Goal: Task Accomplishment & Management: Complete application form

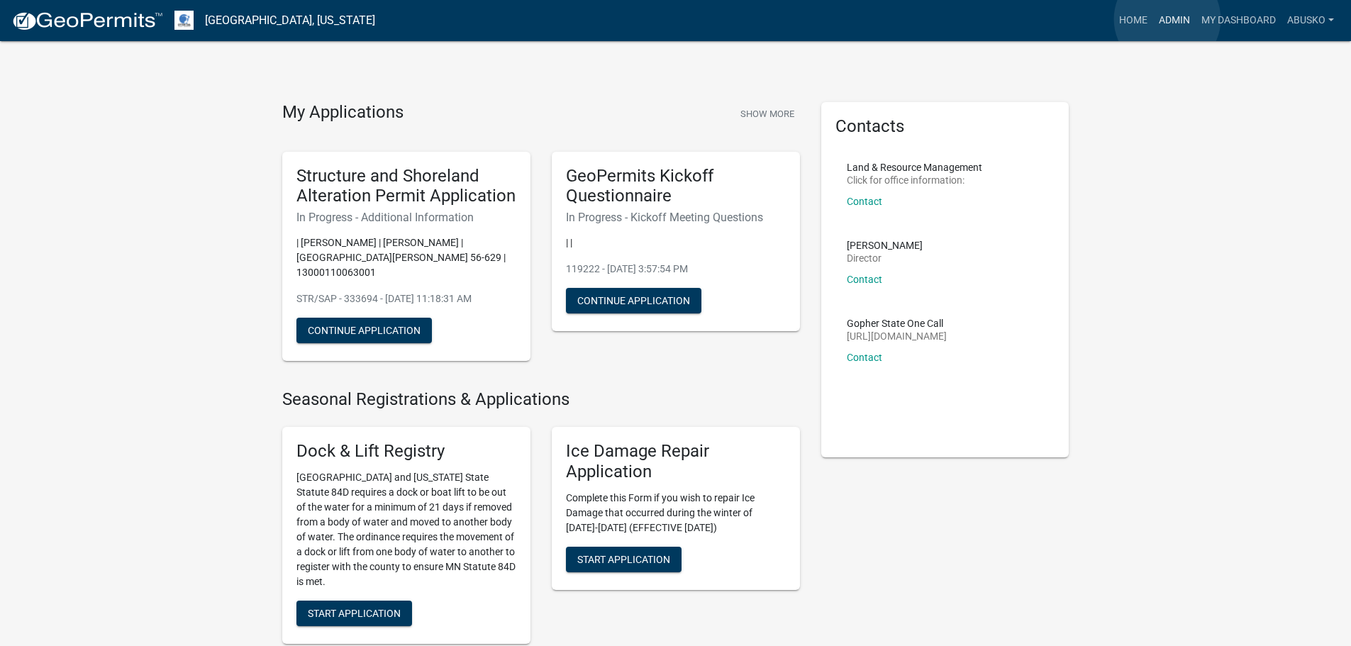
click at [1167, 18] on link "Admin" at bounding box center [1174, 20] width 43 height 27
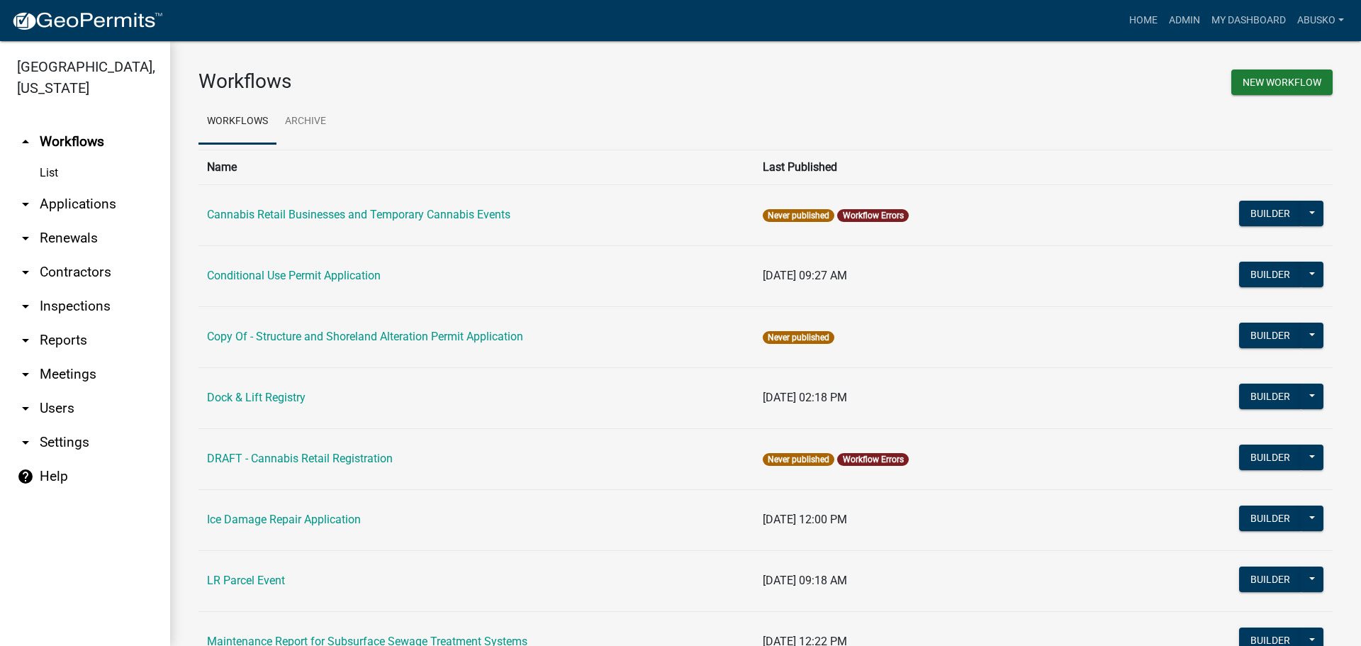
click at [102, 203] on link "arrow_drop_down Applications" at bounding box center [85, 204] width 170 height 34
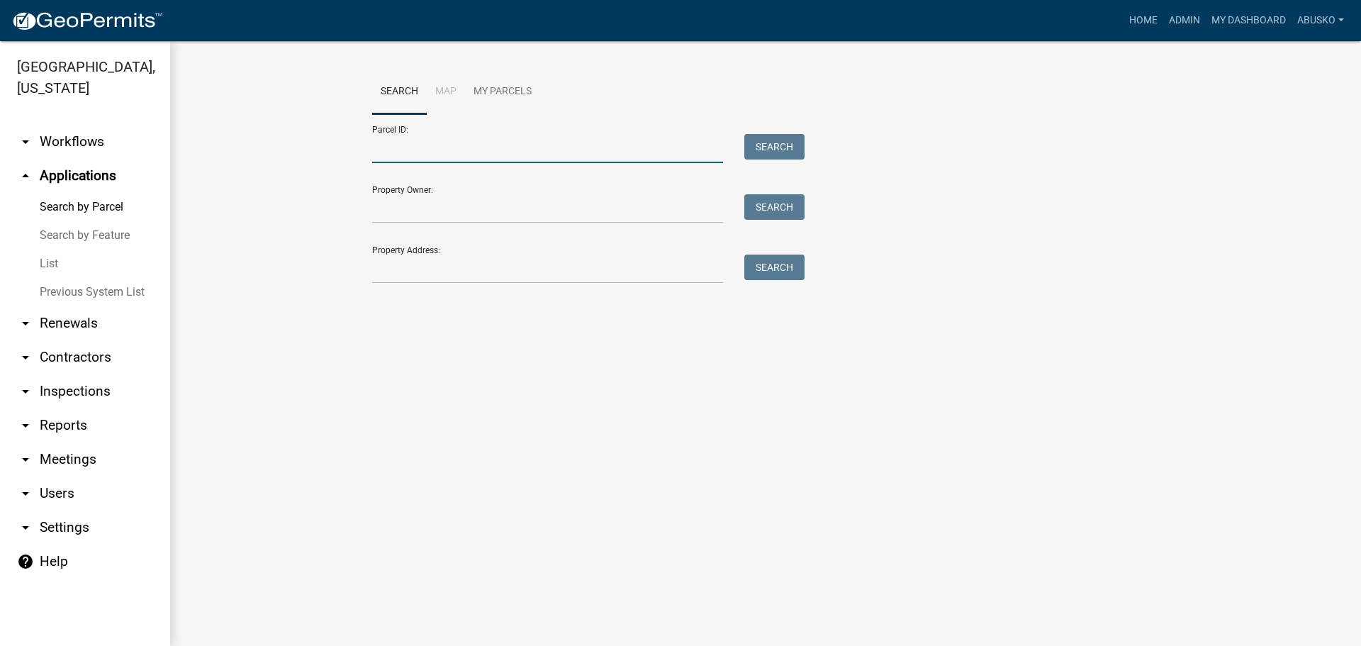
click at [450, 151] on input "Parcel ID:" at bounding box center [547, 148] width 351 height 29
type input "55000990724000"
click at [787, 150] on button "Search" at bounding box center [774, 147] width 60 height 26
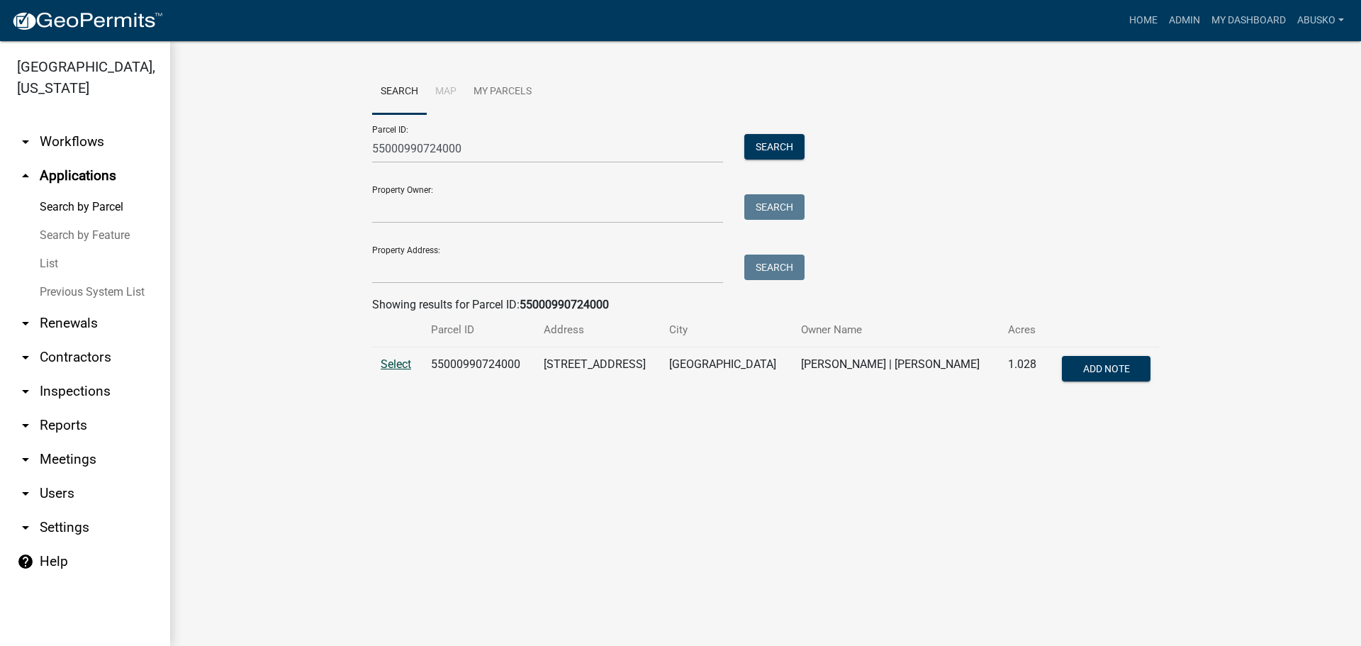
click at [398, 370] on span "Select" at bounding box center [396, 363] width 30 height 13
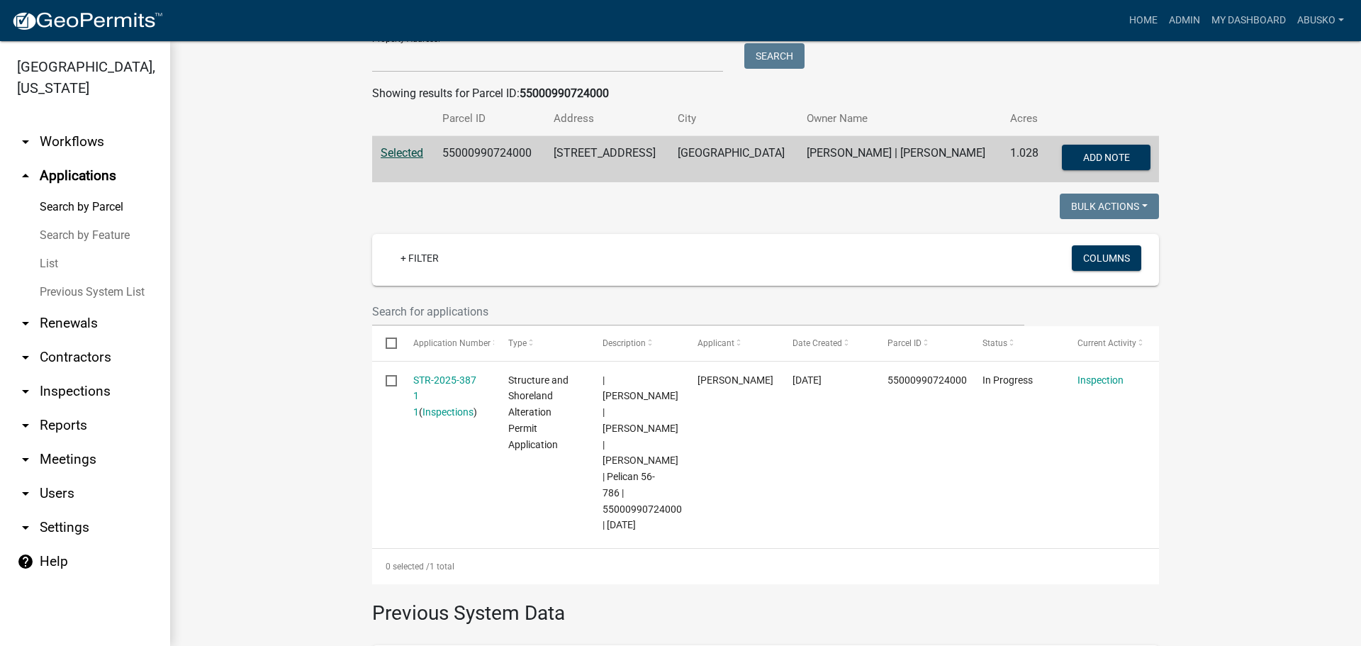
scroll to position [213, 0]
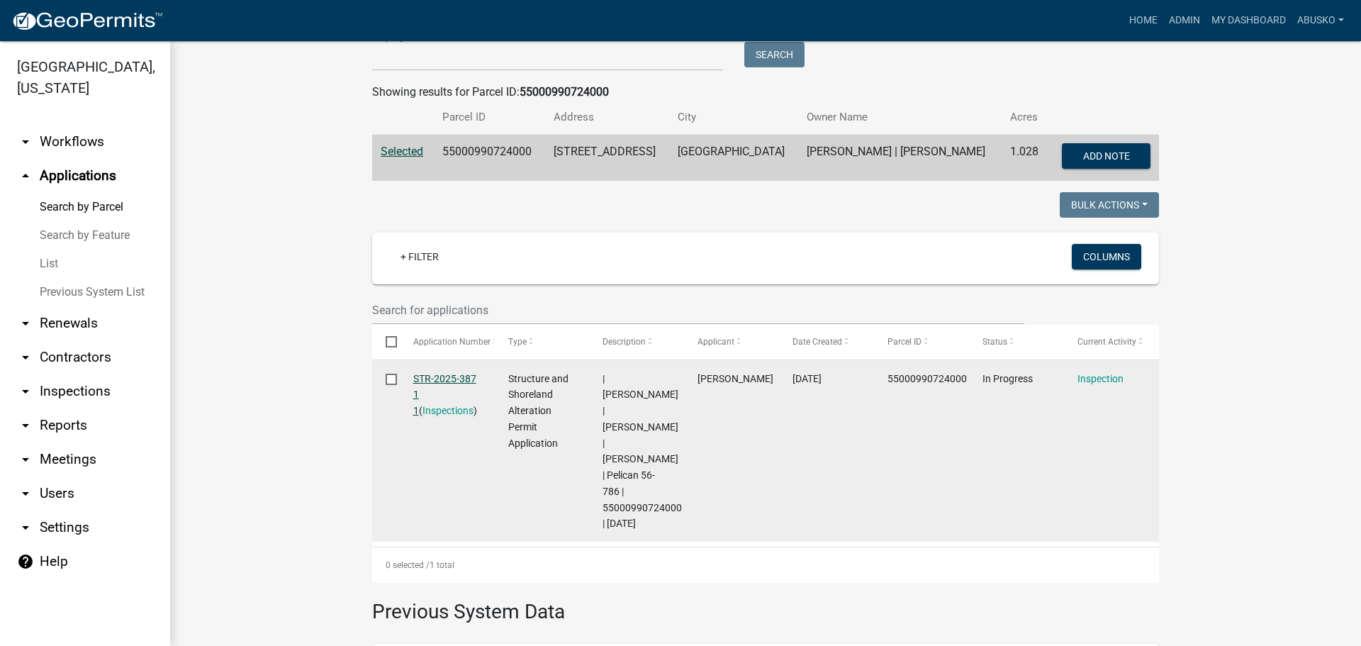
click at [445, 375] on link "STR-2025-387 1 1" at bounding box center [444, 395] width 63 height 44
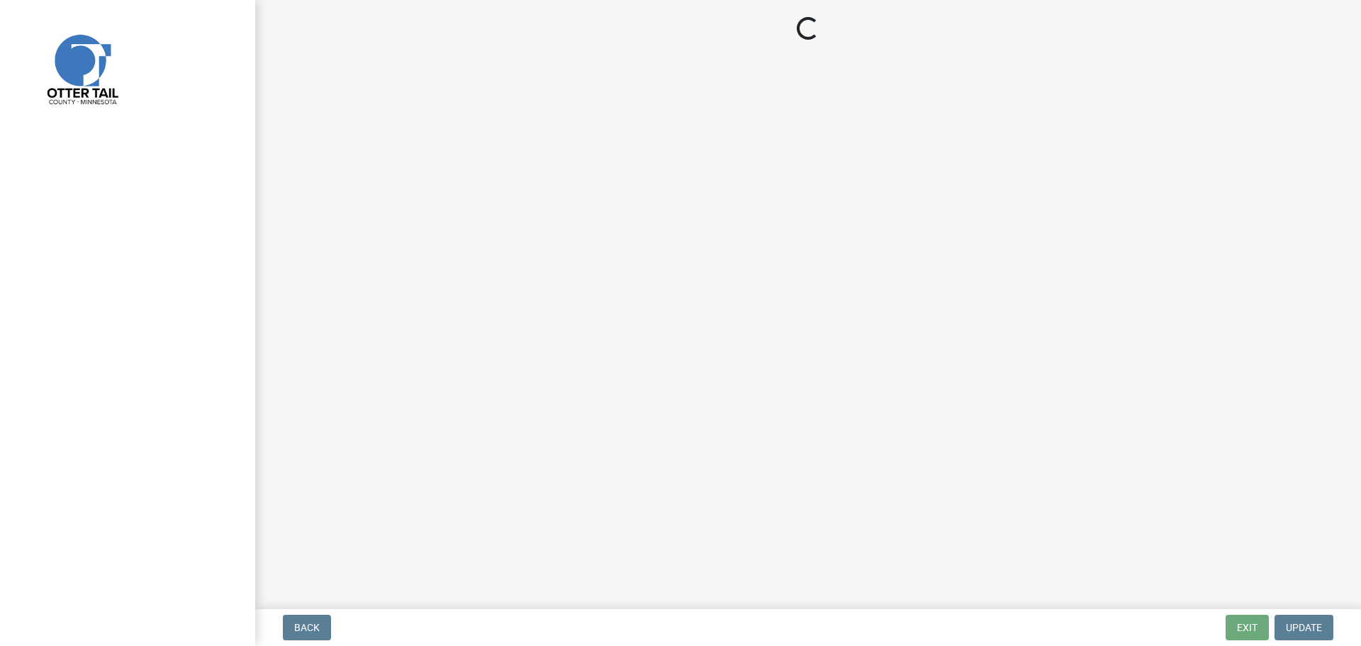
select select "710d5f49-2663-4e73-9718-d0c4e189f5ed"
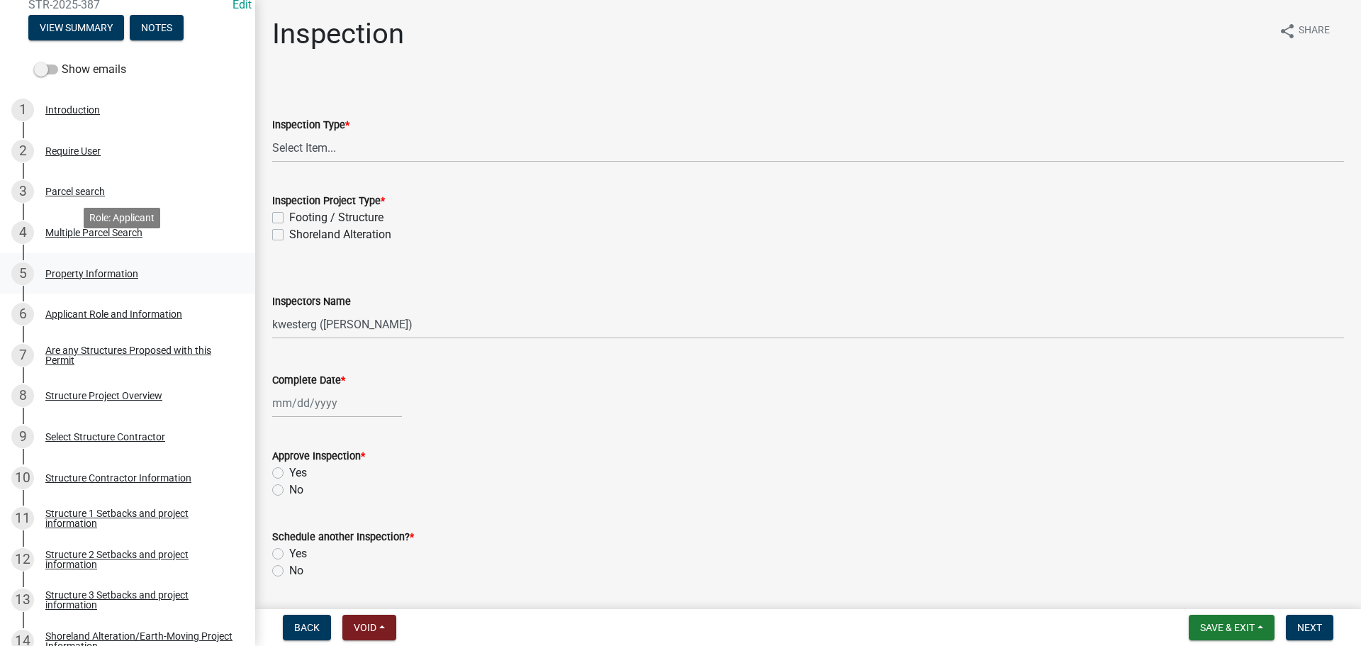
scroll to position [284, 0]
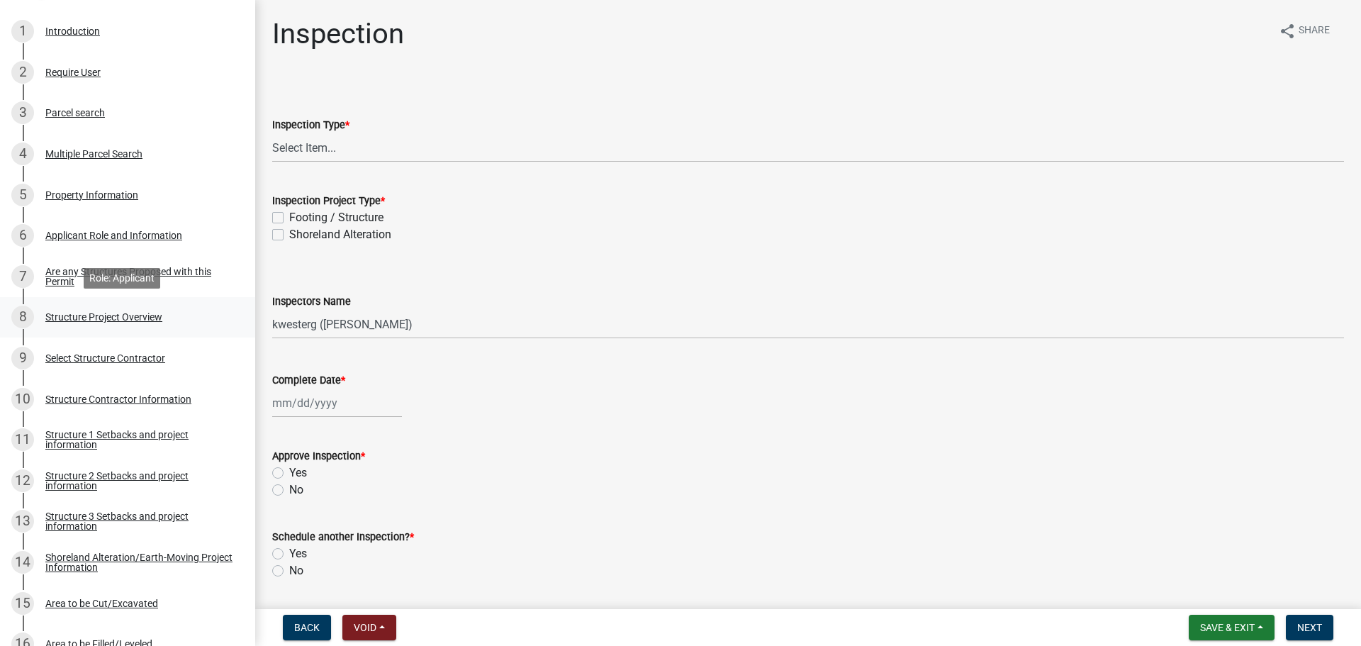
click at [138, 320] on div "Structure Project Overview" at bounding box center [103, 317] width 117 height 10
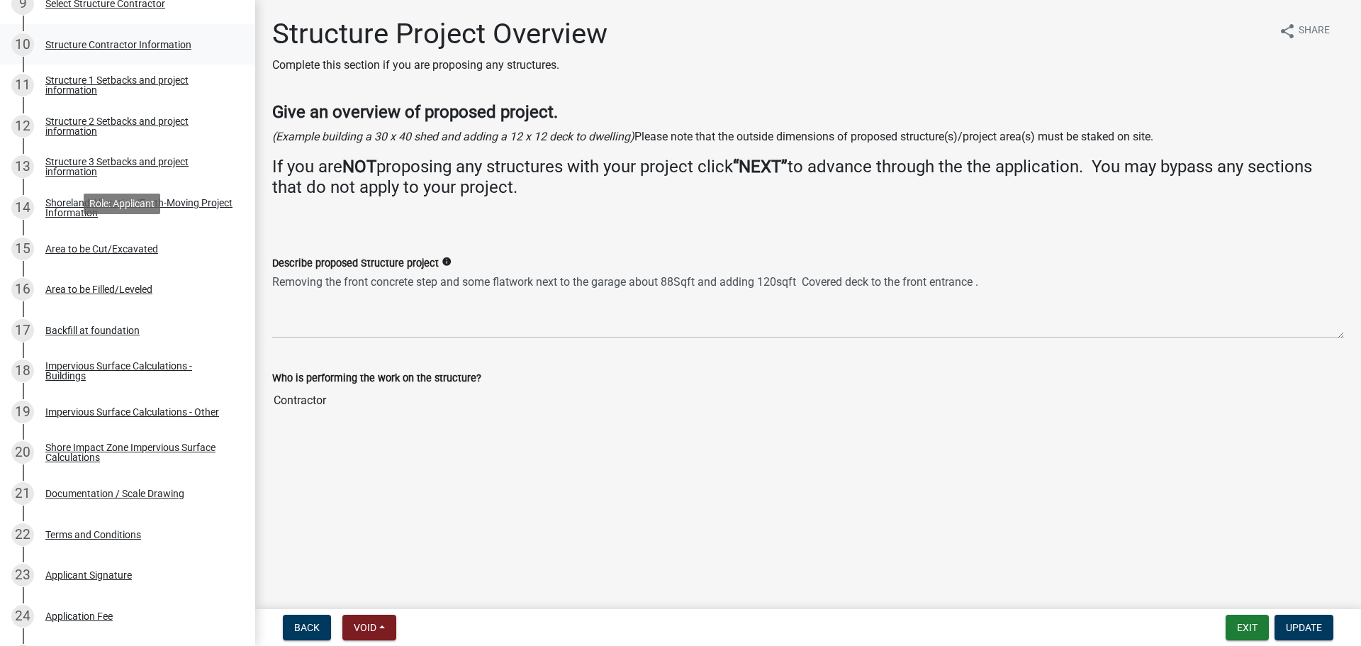
scroll to position [709, 0]
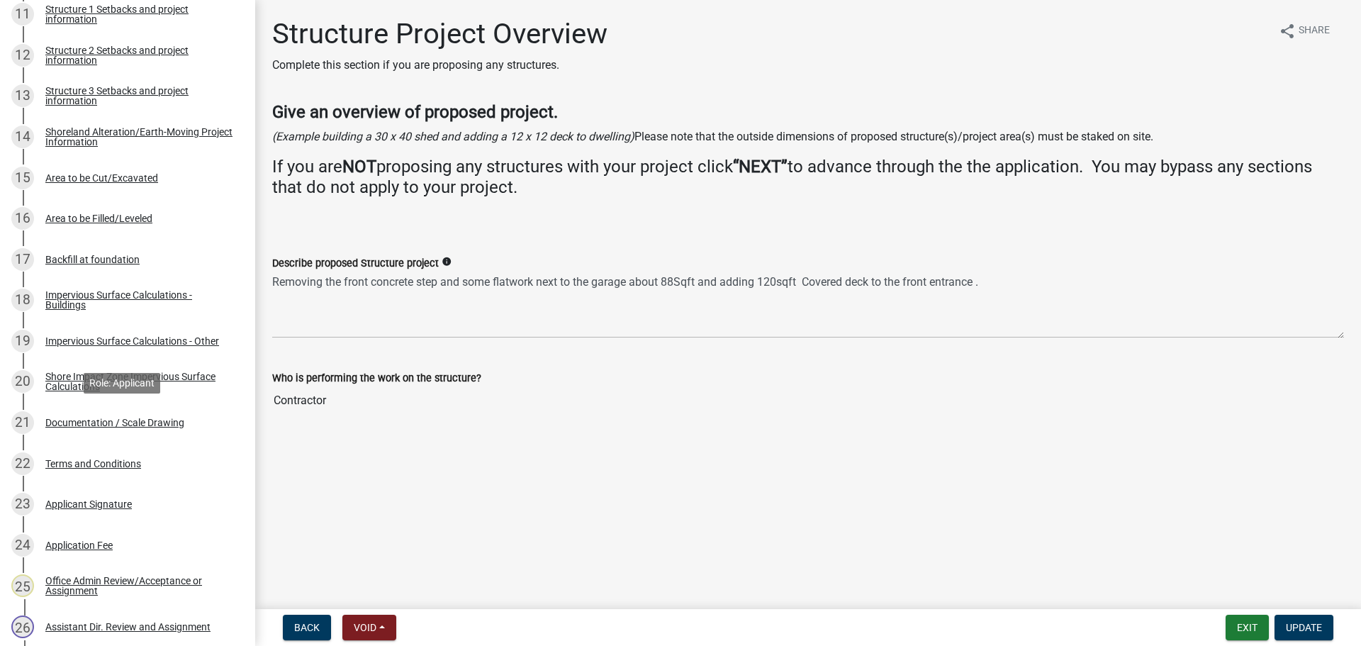
click at [136, 415] on div "21 Documentation / Scale Drawing" at bounding box center [121, 422] width 221 height 23
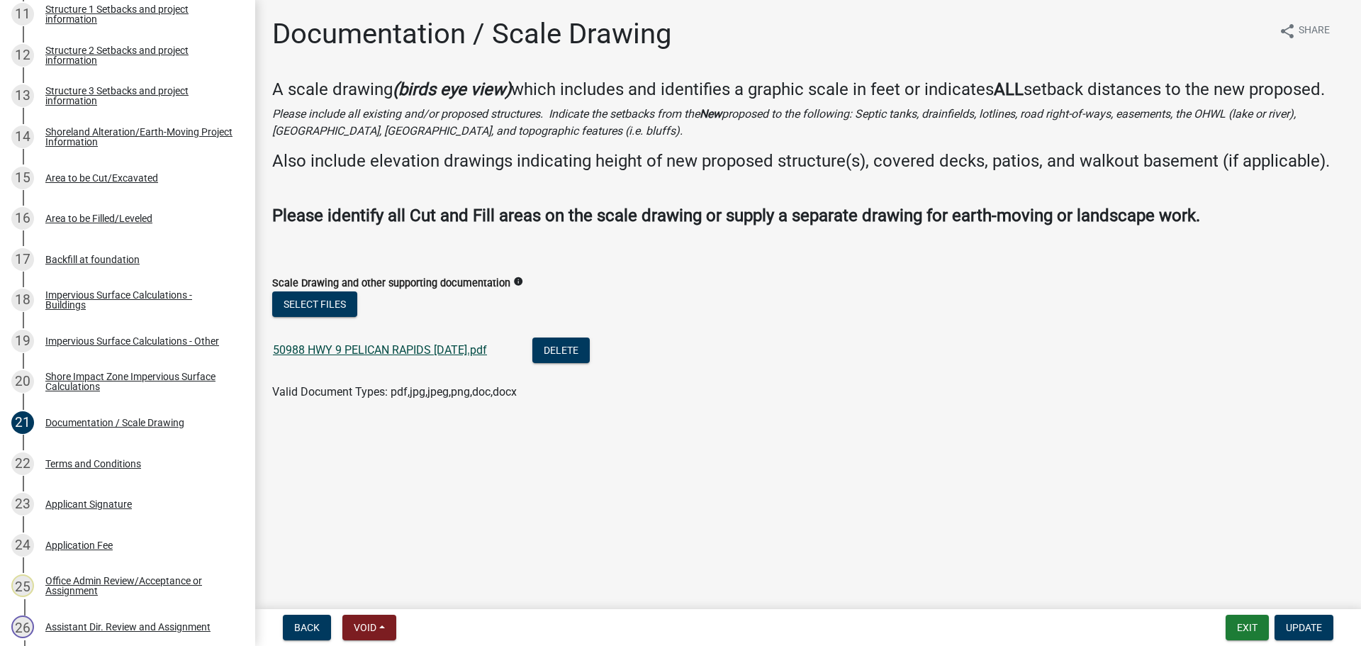
click at [415, 350] on link "50988 HWY 9 PELICAN RAPIDS [DATE].pdf" at bounding box center [380, 349] width 214 height 13
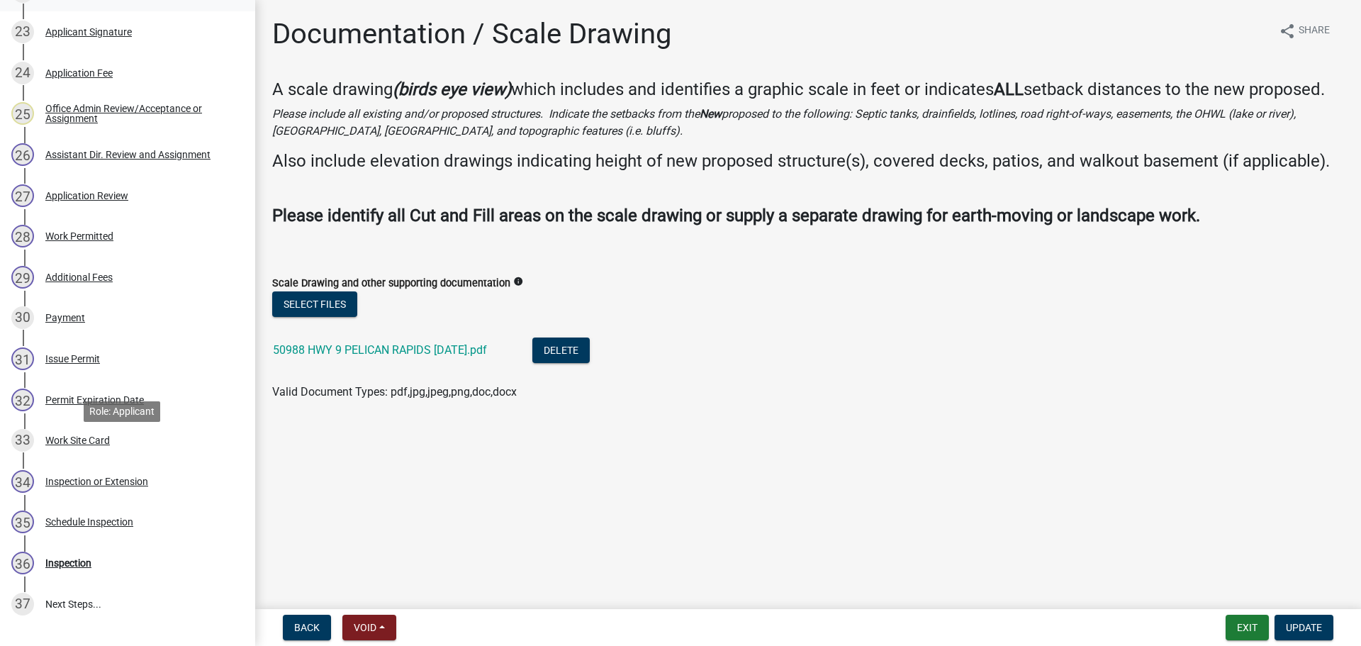
scroll to position [1205, 0]
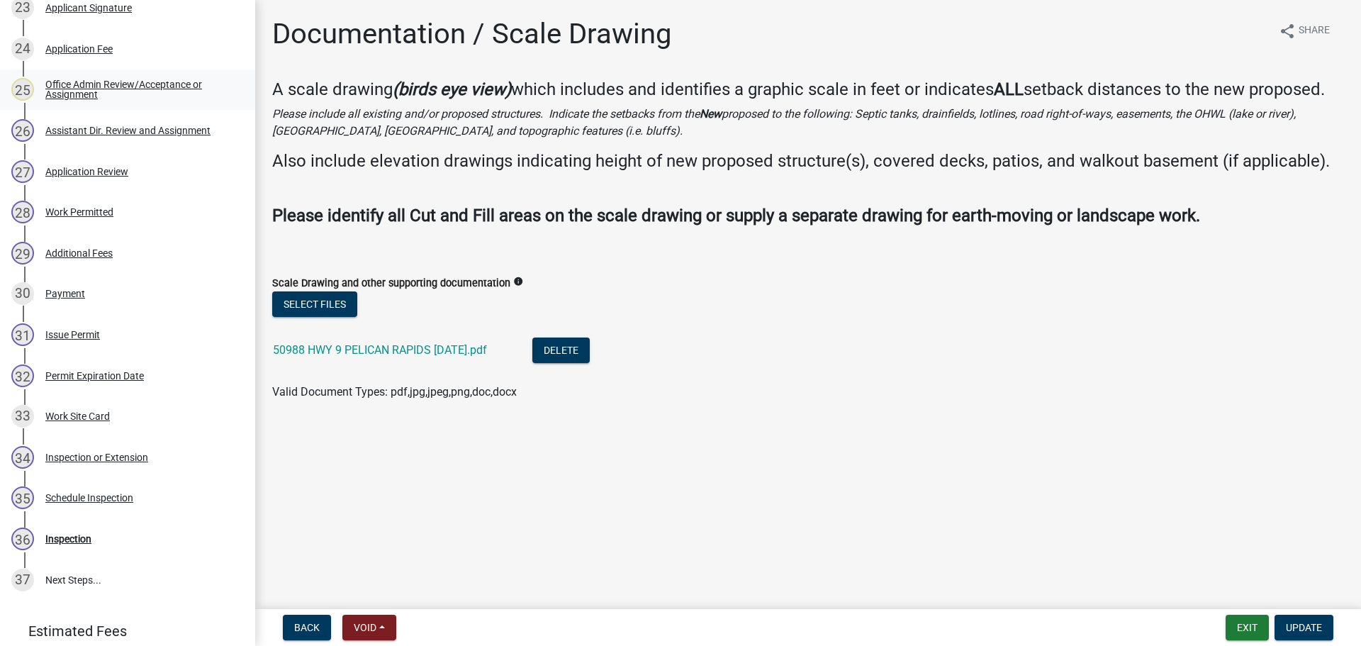
click at [128, 86] on div "Office Admin Review/Acceptance or Assignment" at bounding box center [138, 89] width 187 height 20
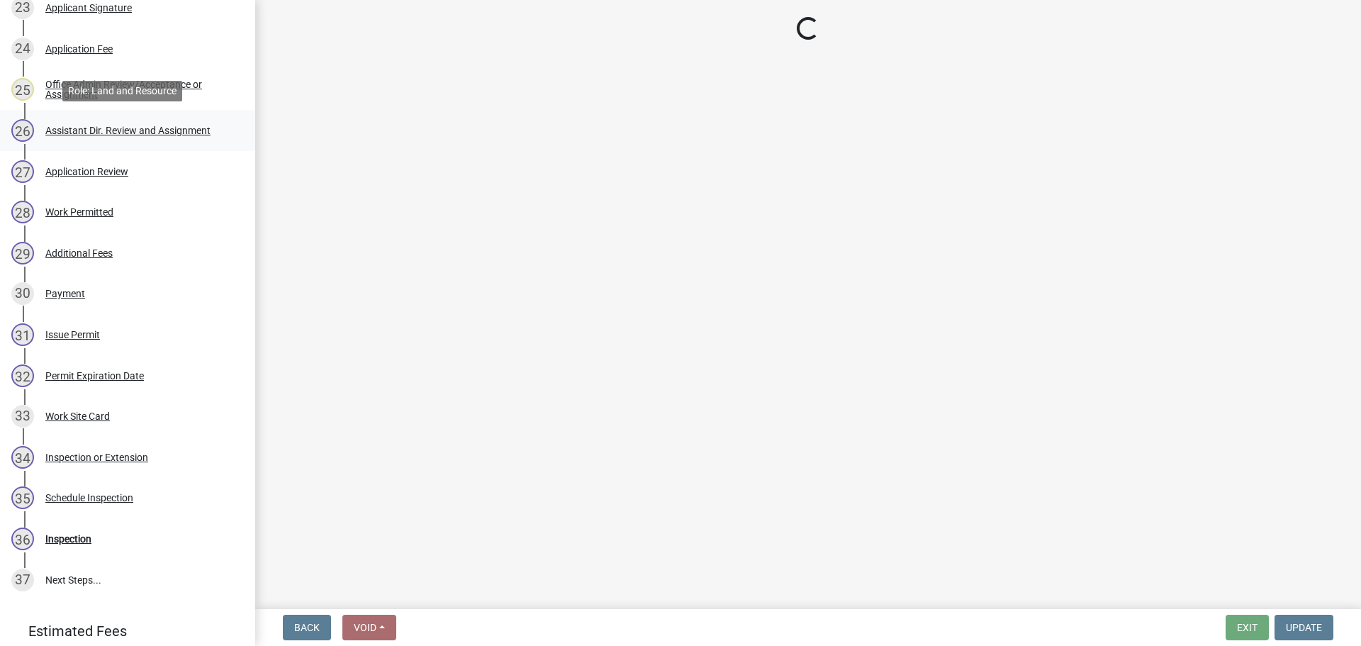
select select "587f38f5-c90e-4c12-9e10-d3e23909bbca"
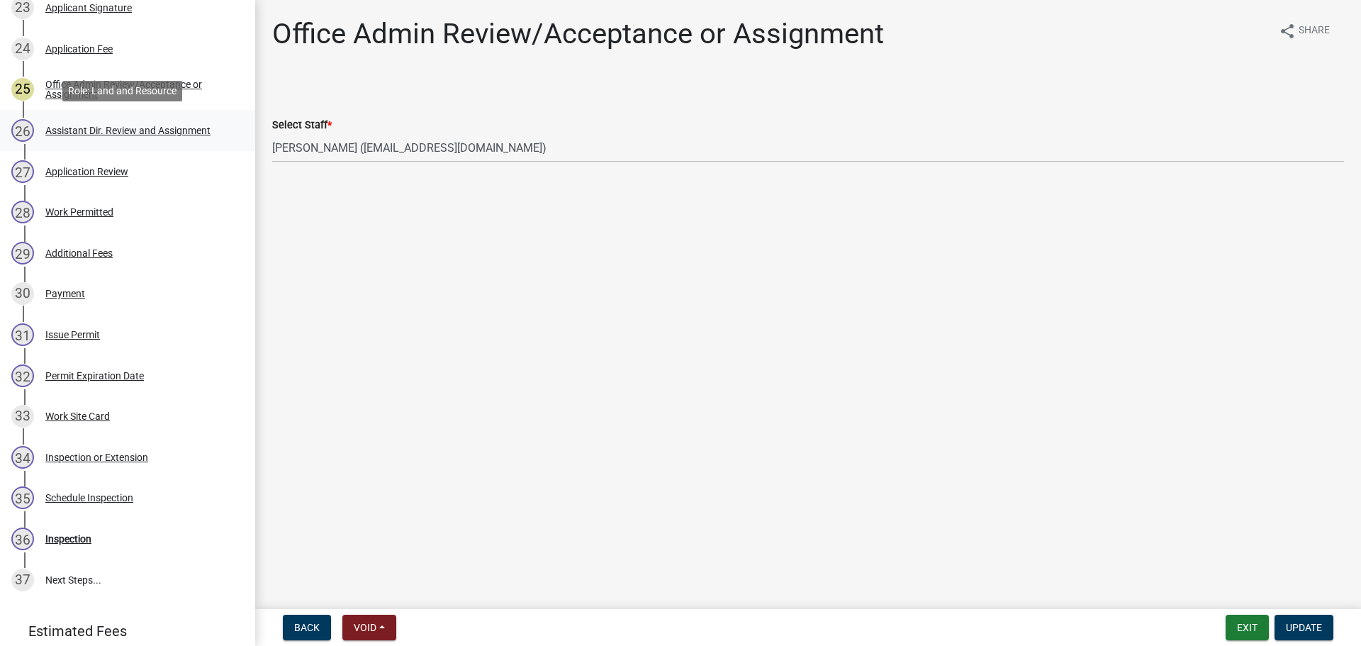
click at [134, 132] on div "Assistant Dir. Review and Assignment" at bounding box center [127, 130] width 165 height 10
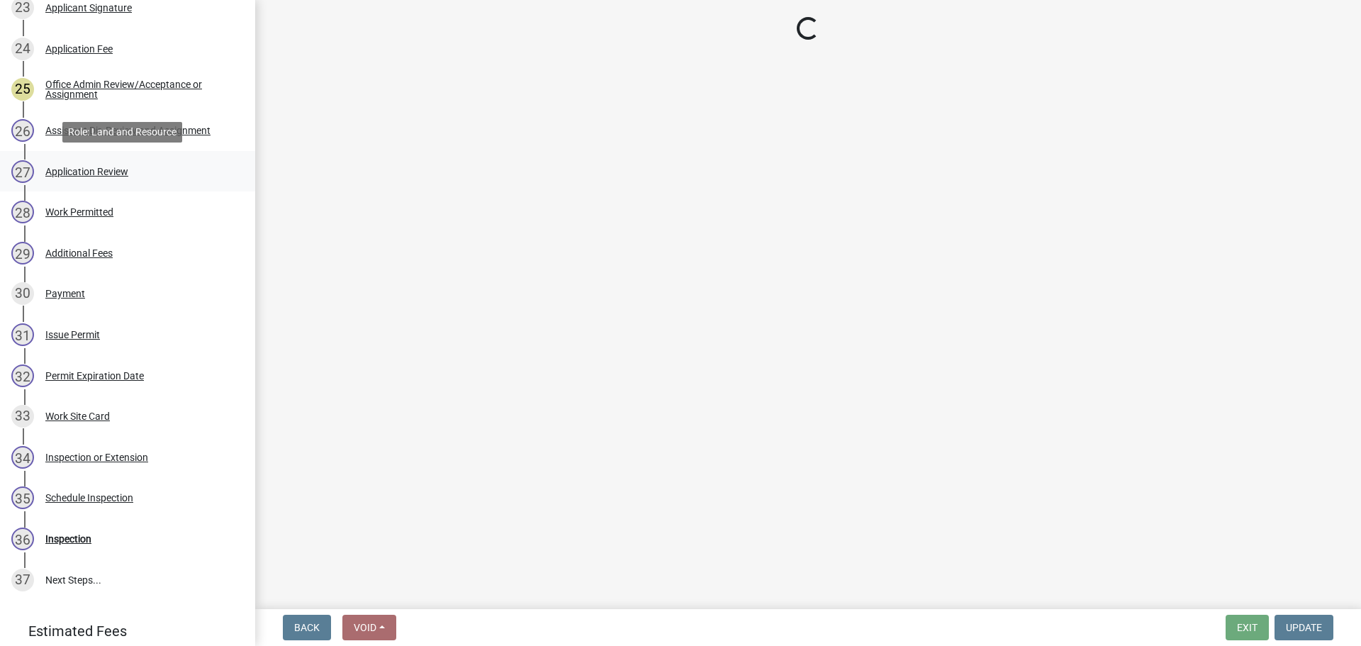
select select "59604e5d-1b2c-4ad9-afb6-8cdca293e639"
select select "190fd4c8-42ef-492b-a4a0-a0213555944c"
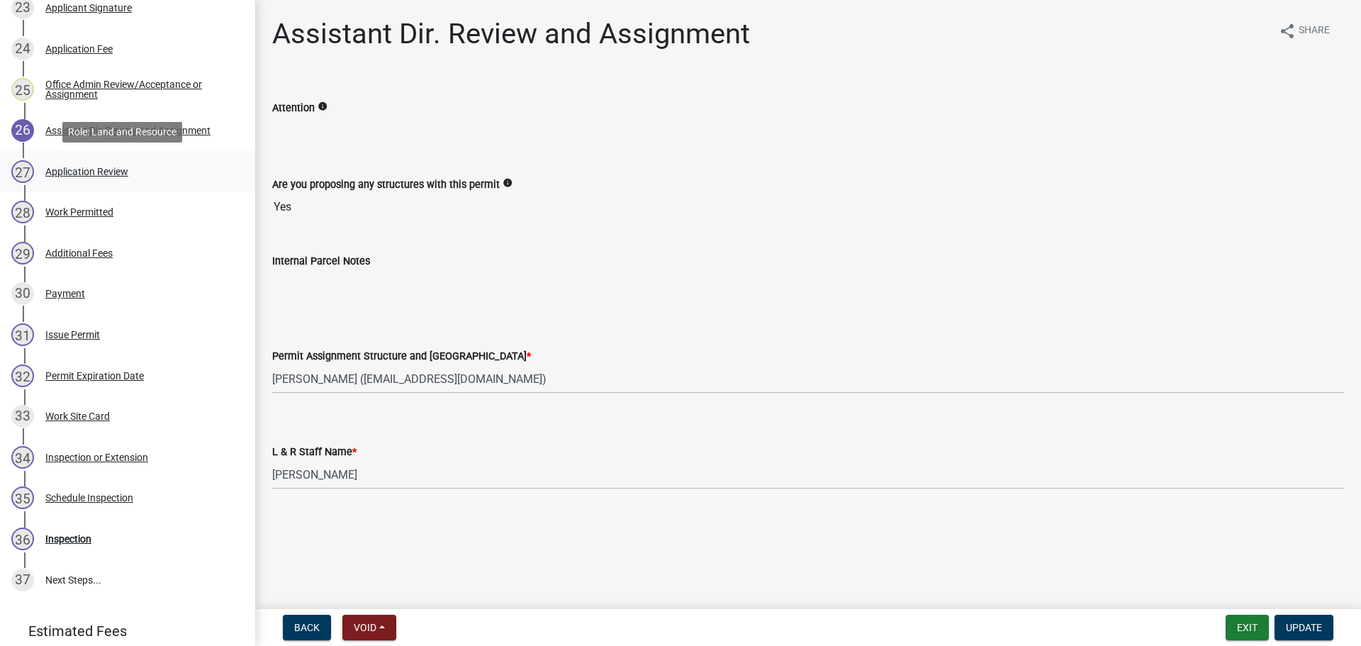
click at [84, 169] on div "Application Review" at bounding box center [86, 172] width 83 height 10
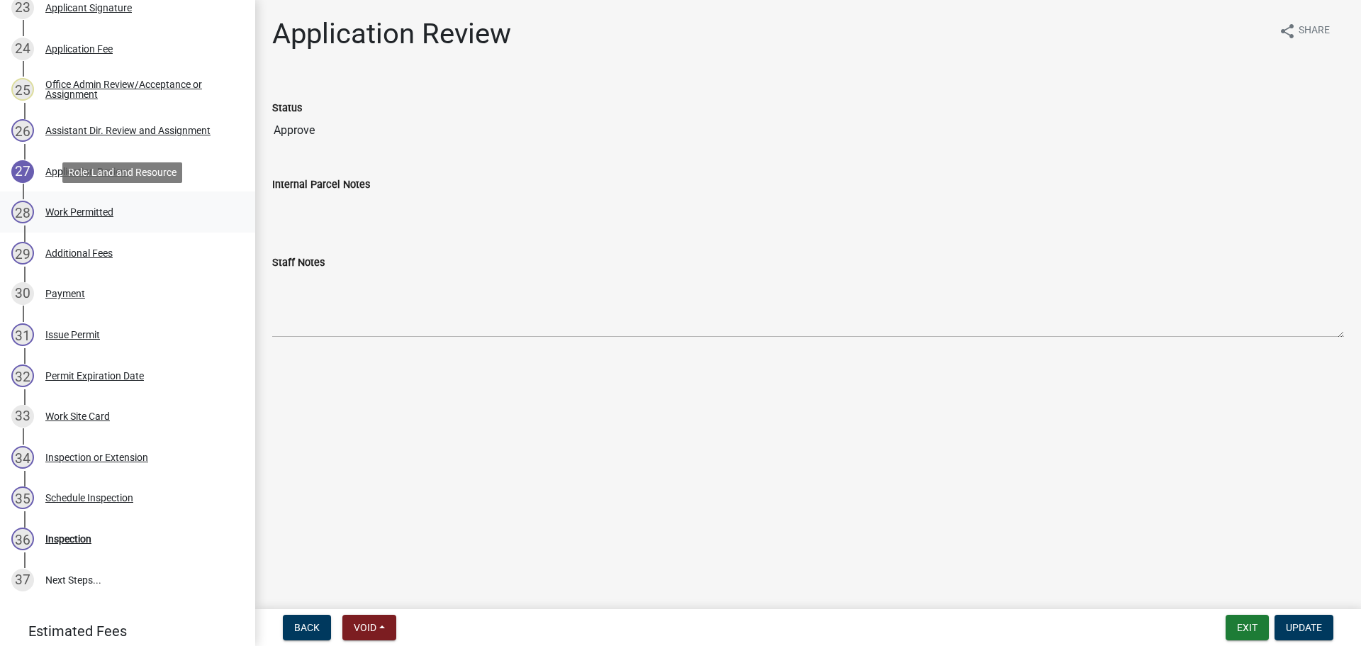
click at [98, 213] on div "Work Permitted" at bounding box center [79, 212] width 68 height 10
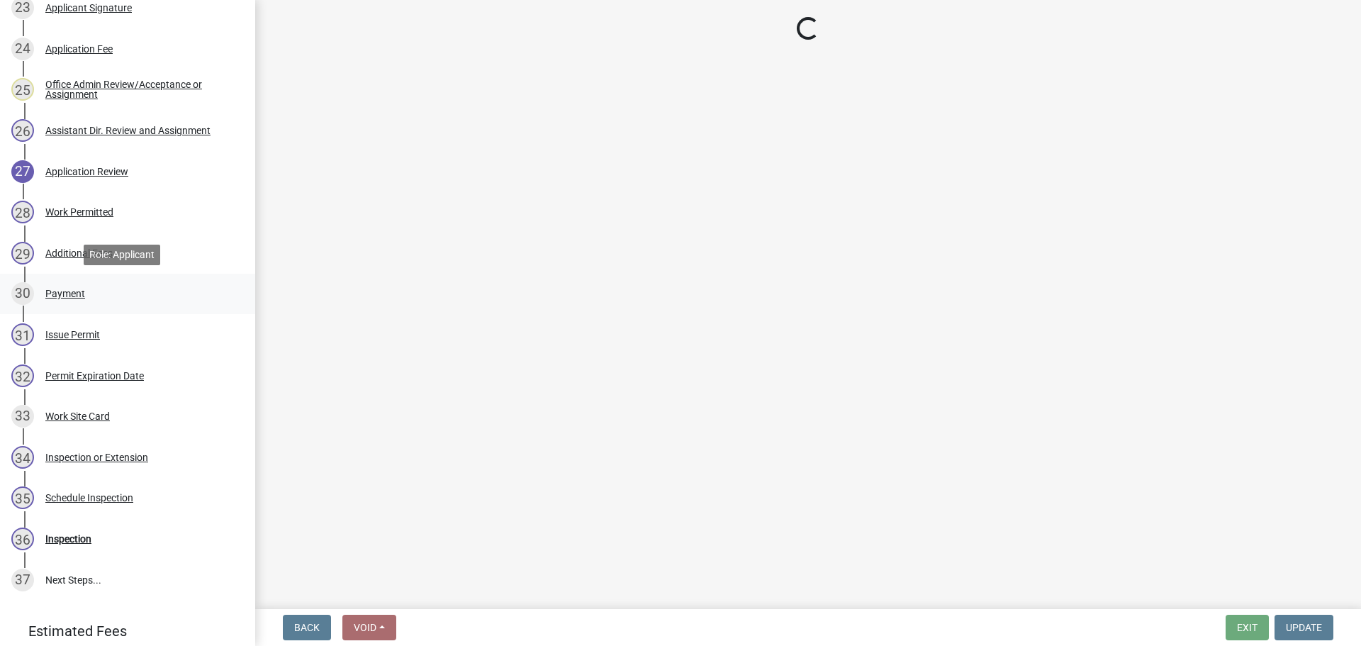
select select "190fd4c8-42ef-492b-a4a0-a0213555944c"
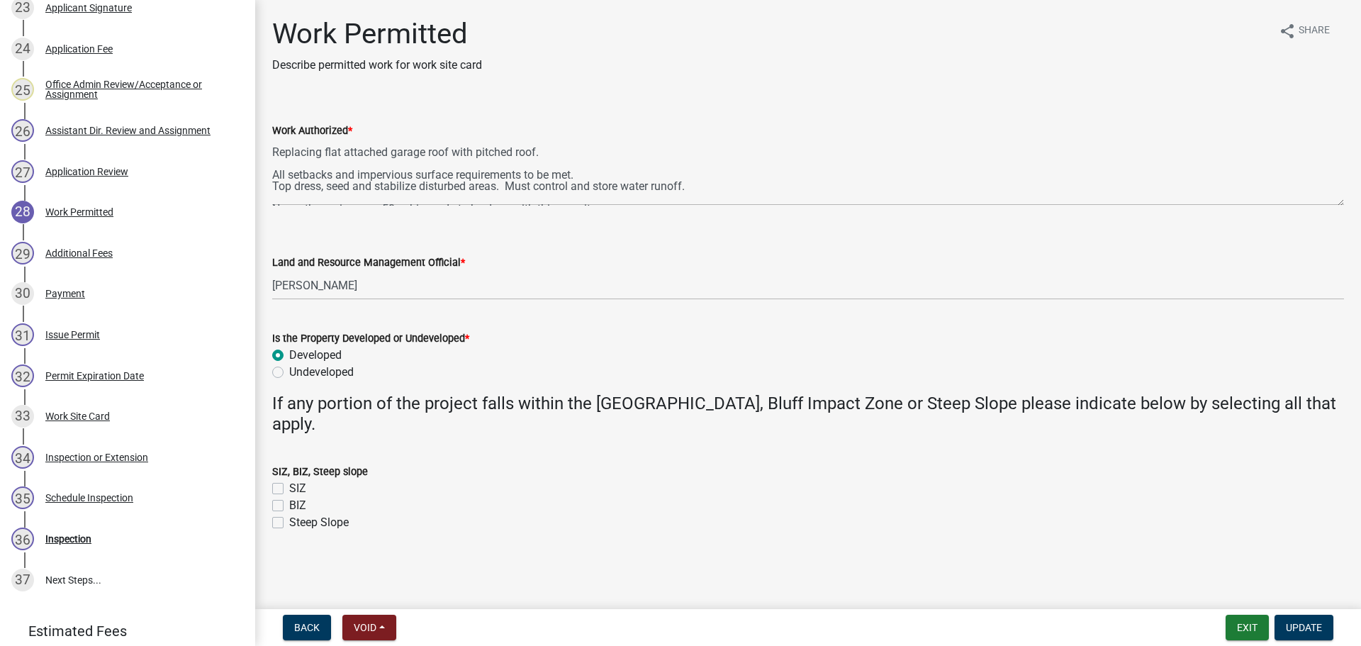
scroll to position [34, 0]
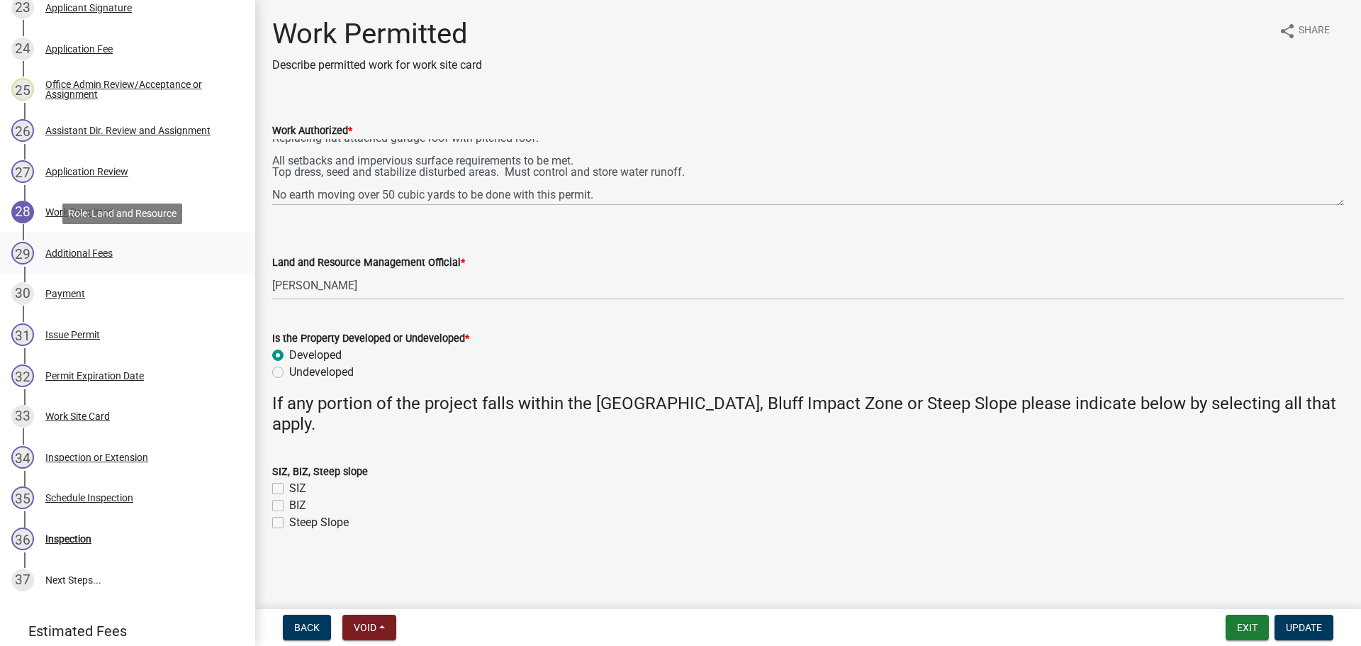
click at [90, 249] on div "Additional Fees" at bounding box center [78, 253] width 67 height 10
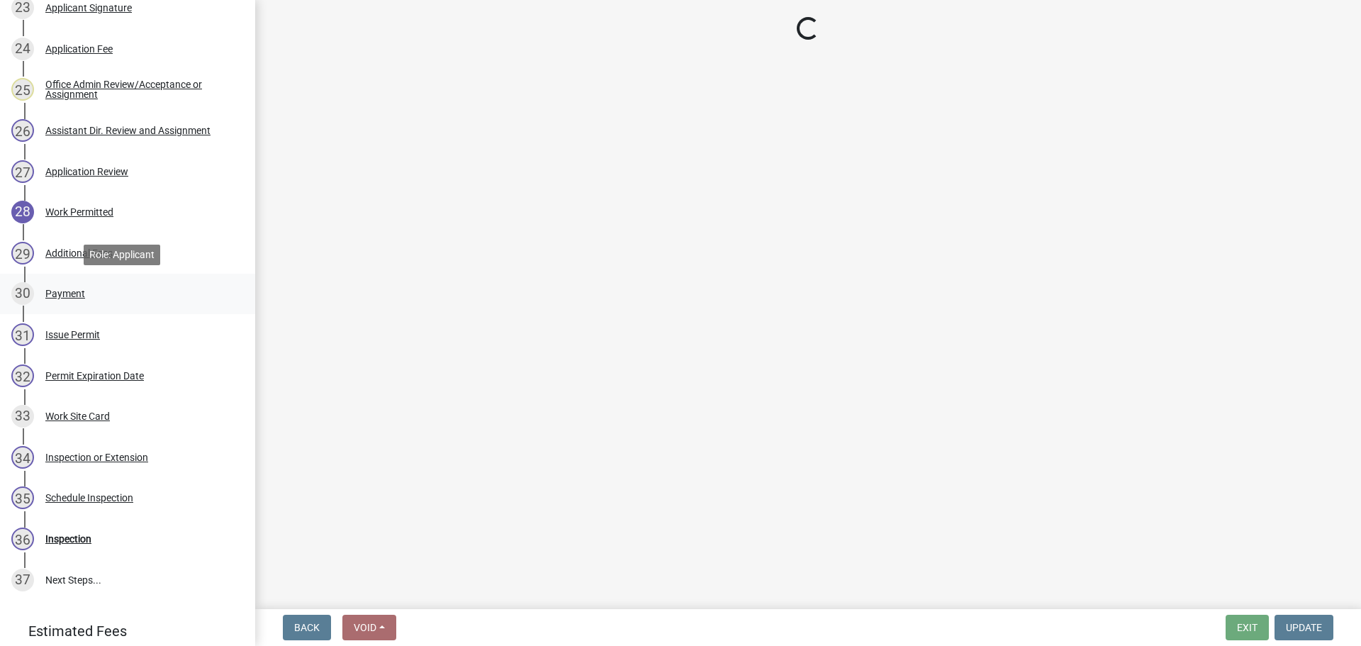
click at [65, 291] on div "Payment" at bounding box center [65, 294] width 40 height 10
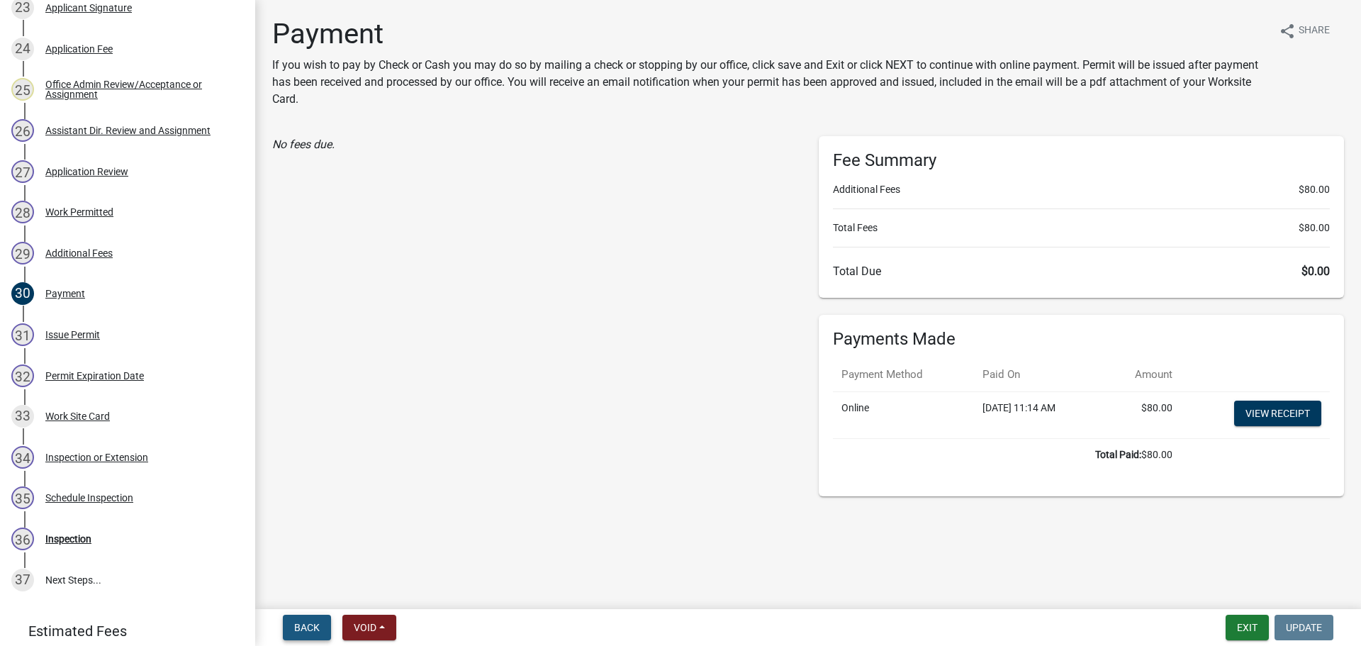
click at [302, 625] on span "Back" at bounding box center [307, 627] width 26 height 11
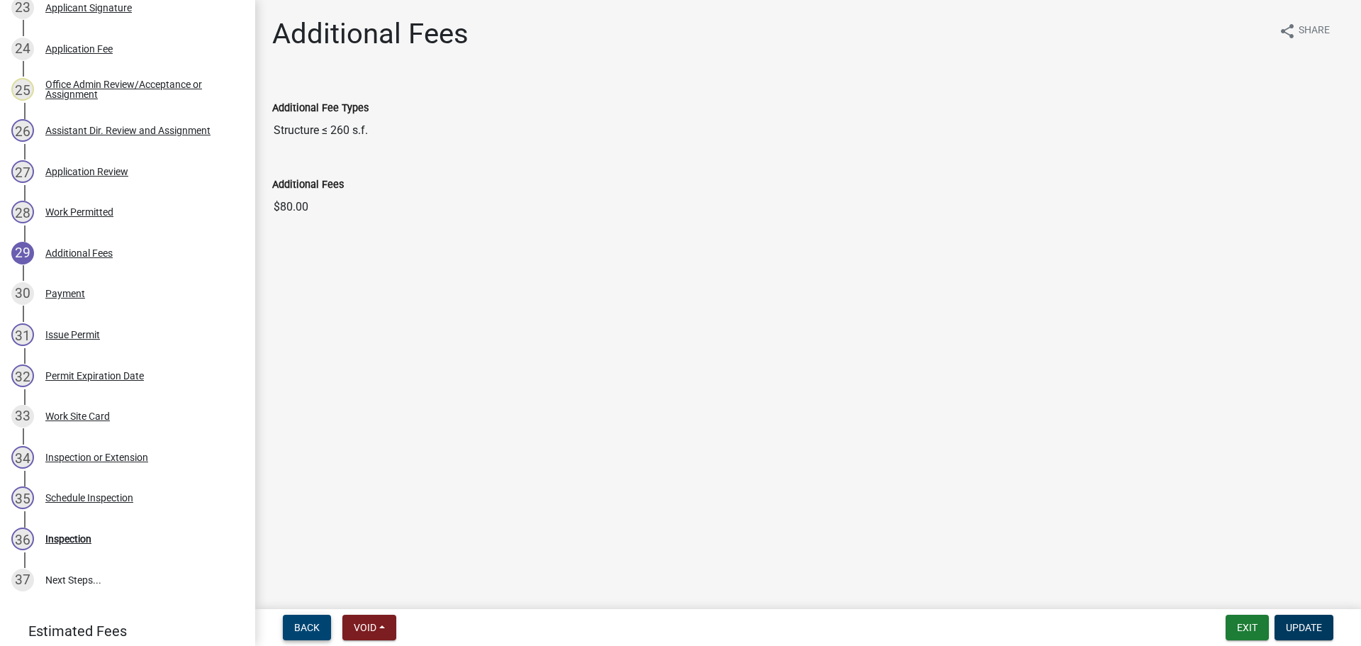
click at [302, 625] on span "Back" at bounding box center [307, 627] width 26 height 11
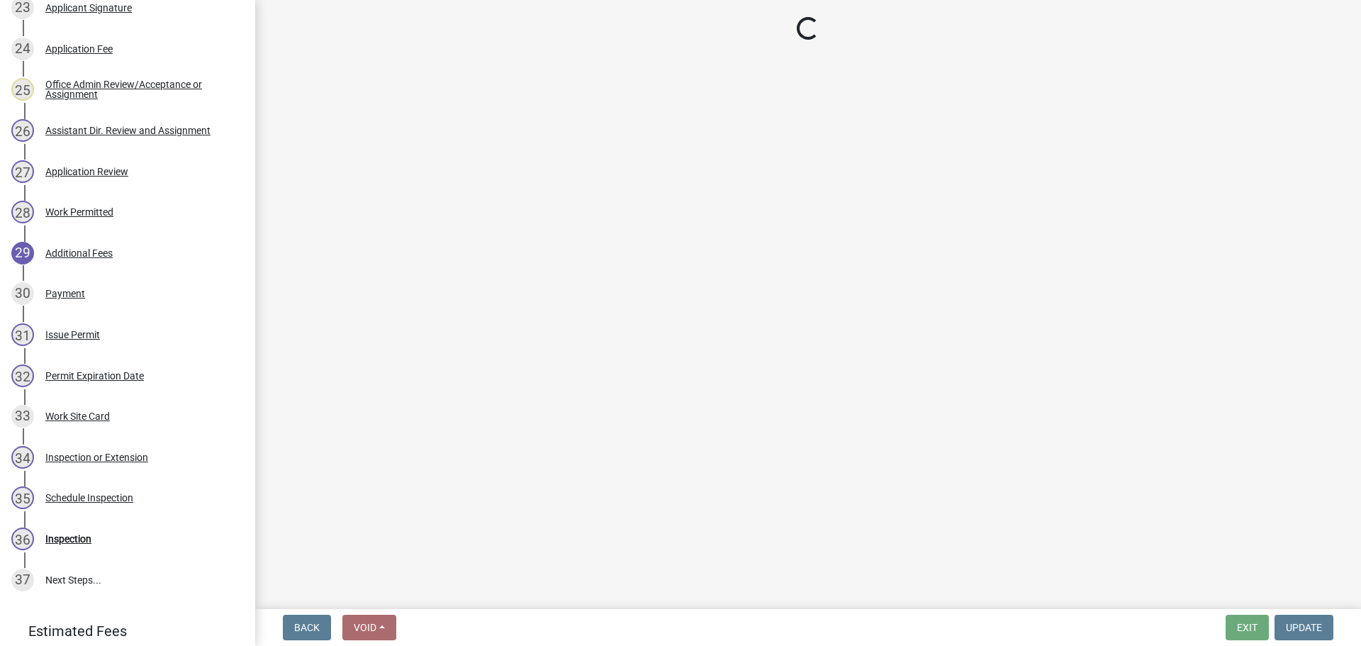
select select "190fd4c8-42ef-492b-a4a0-a0213555944c"
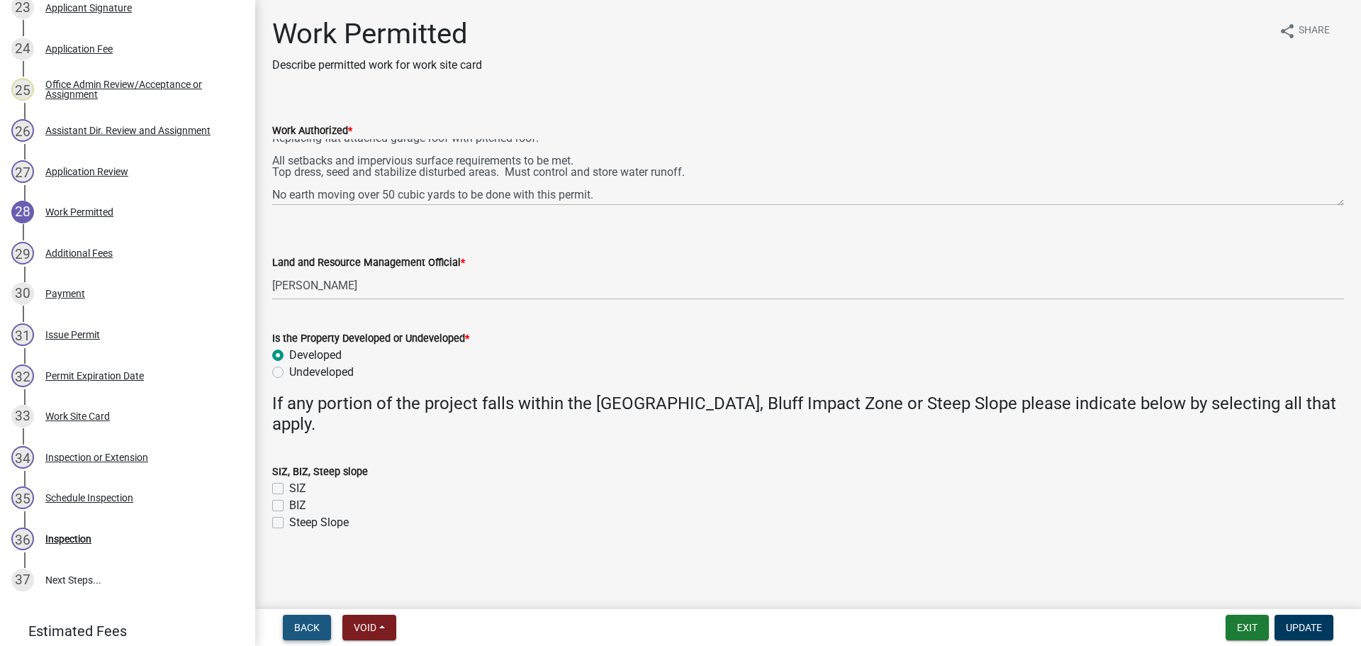
click at [313, 622] on span "Back" at bounding box center [307, 627] width 26 height 11
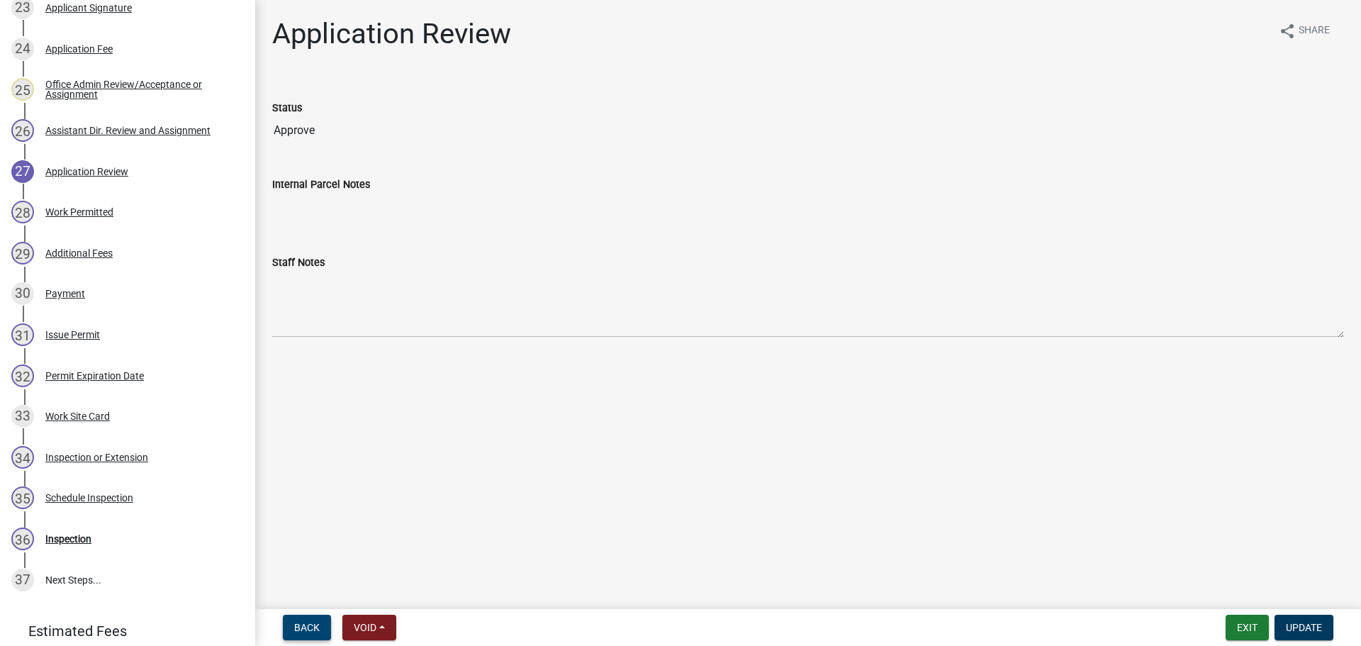
click at [312, 623] on span "Back" at bounding box center [307, 627] width 26 height 11
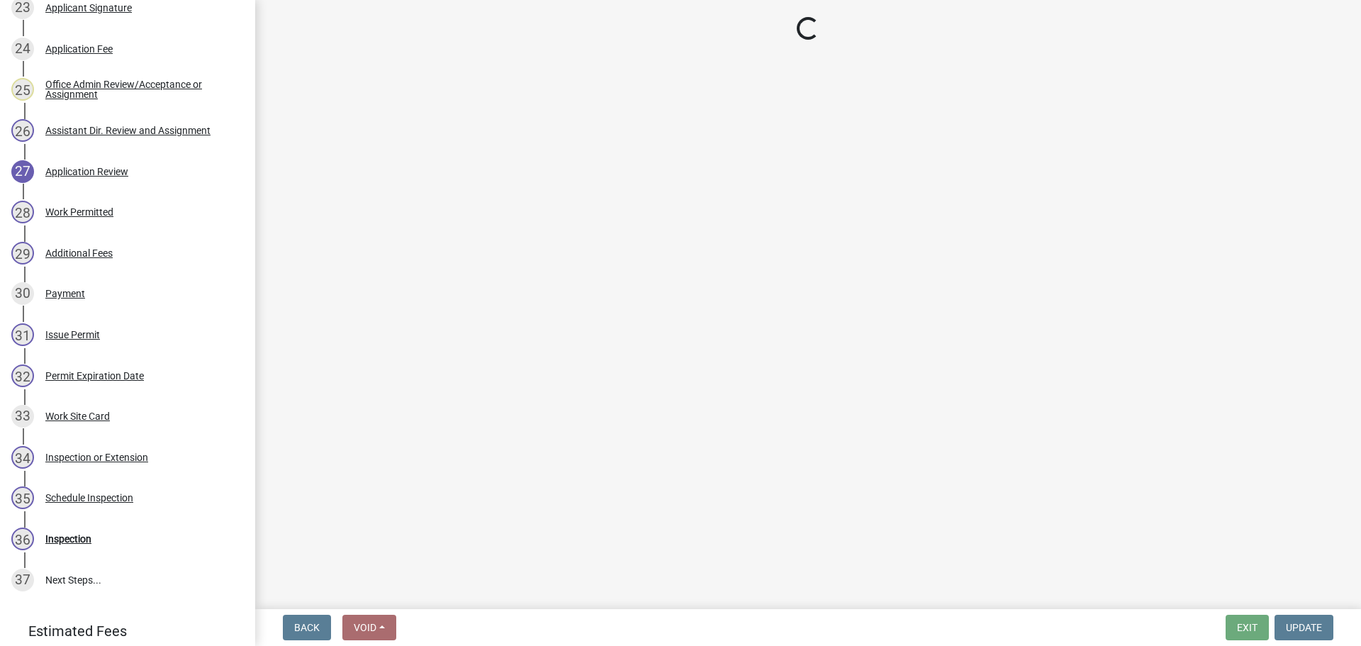
select select "59604e5d-1b2c-4ad9-afb6-8cdca293e639"
select select "190fd4c8-42ef-492b-a4a0-a0213555944c"
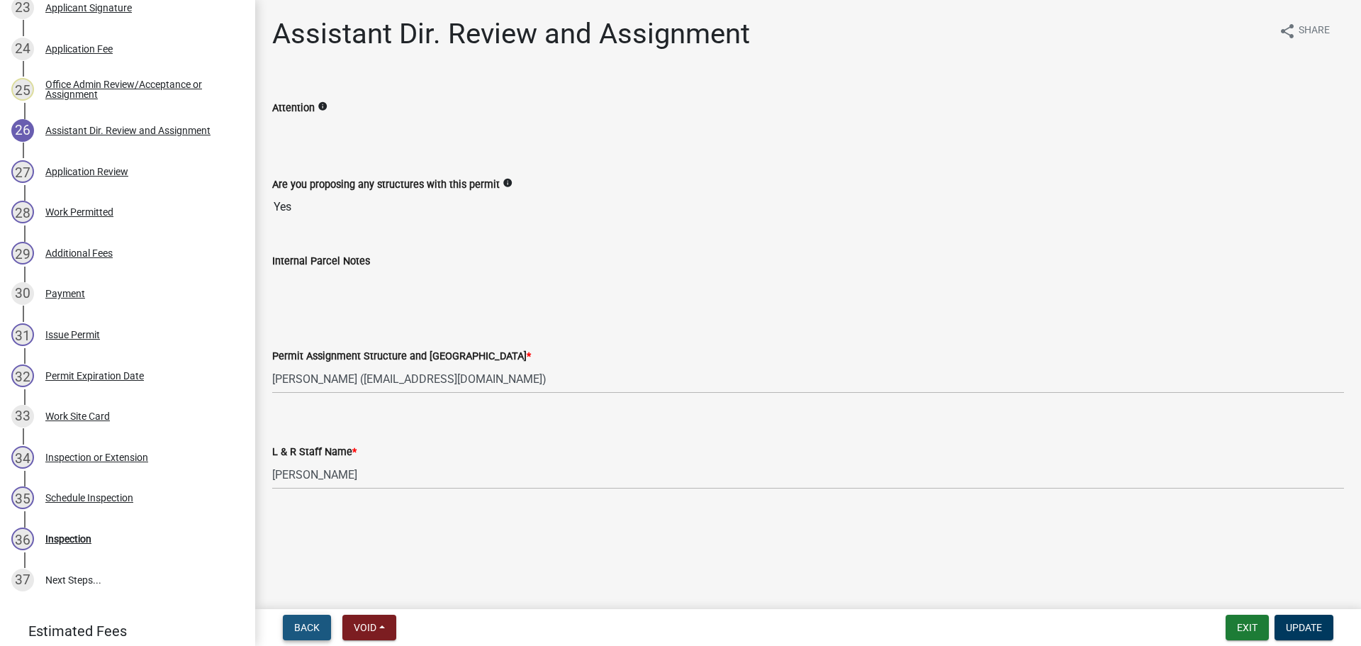
click at [311, 623] on span "Back" at bounding box center [307, 627] width 26 height 11
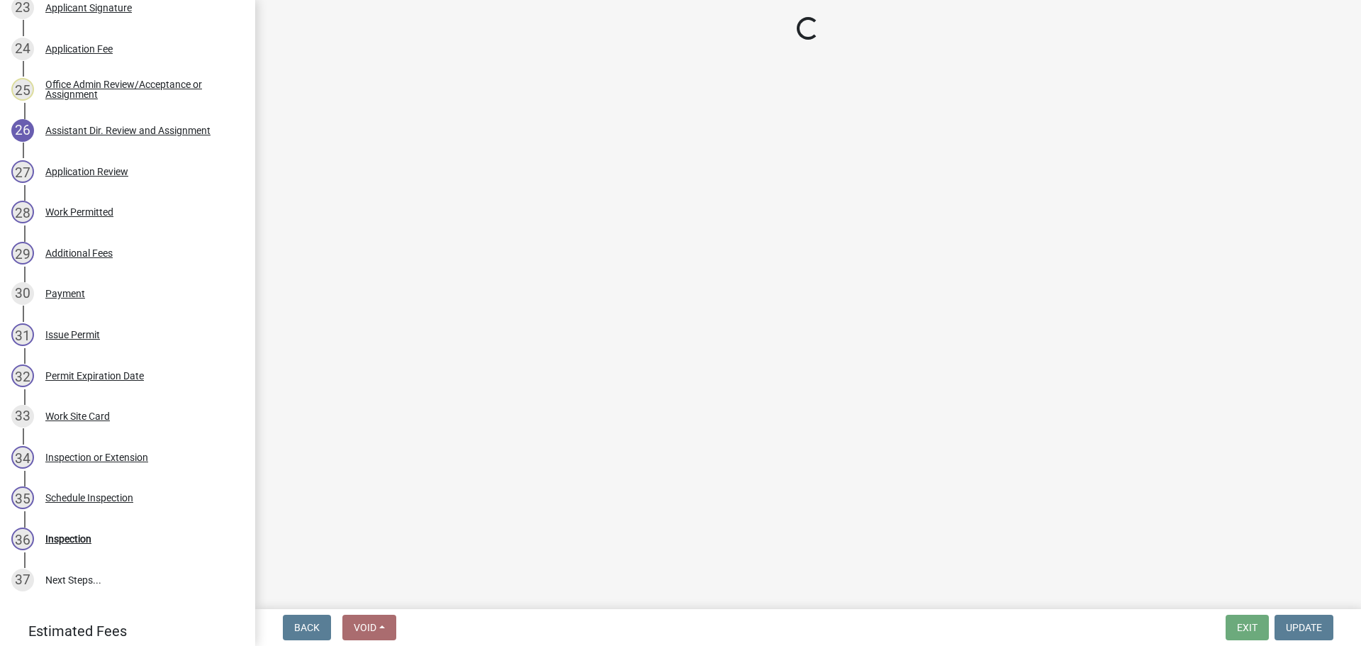
select select "587f38f5-c90e-4c12-9e10-d3e23909bbca"
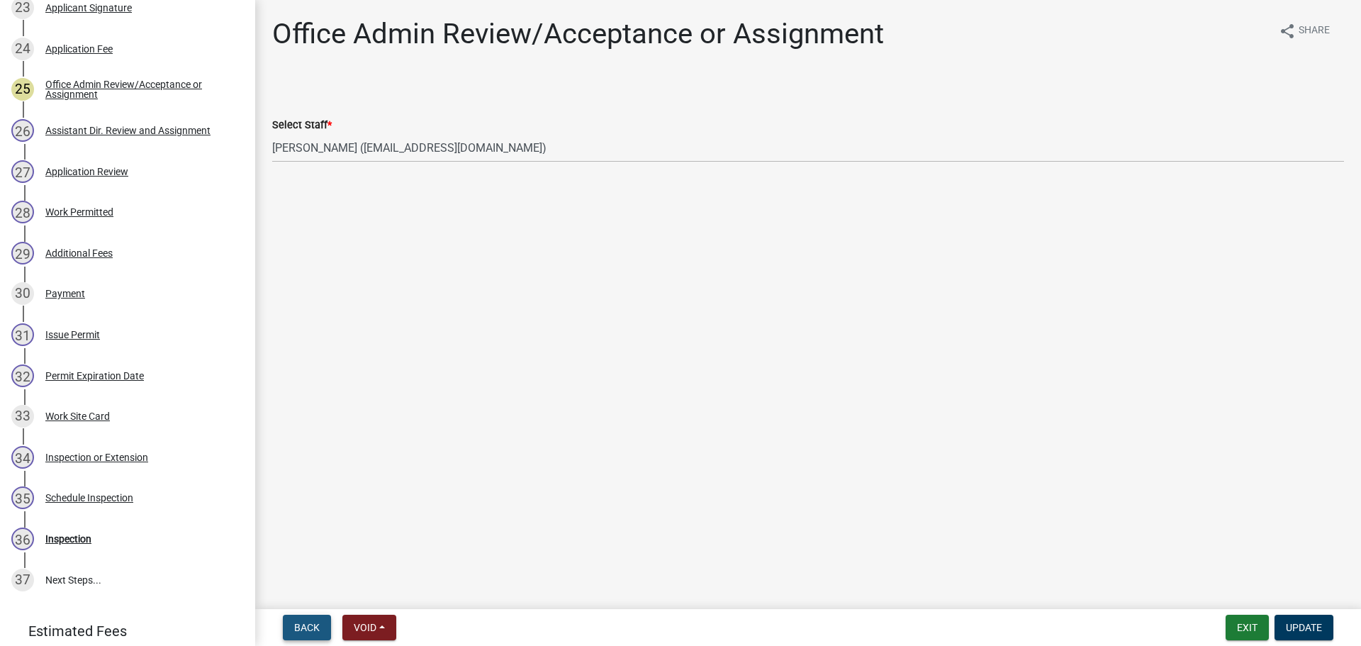
click at [311, 623] on span "Back" at bounding box center [307, 627] width 26 height 11
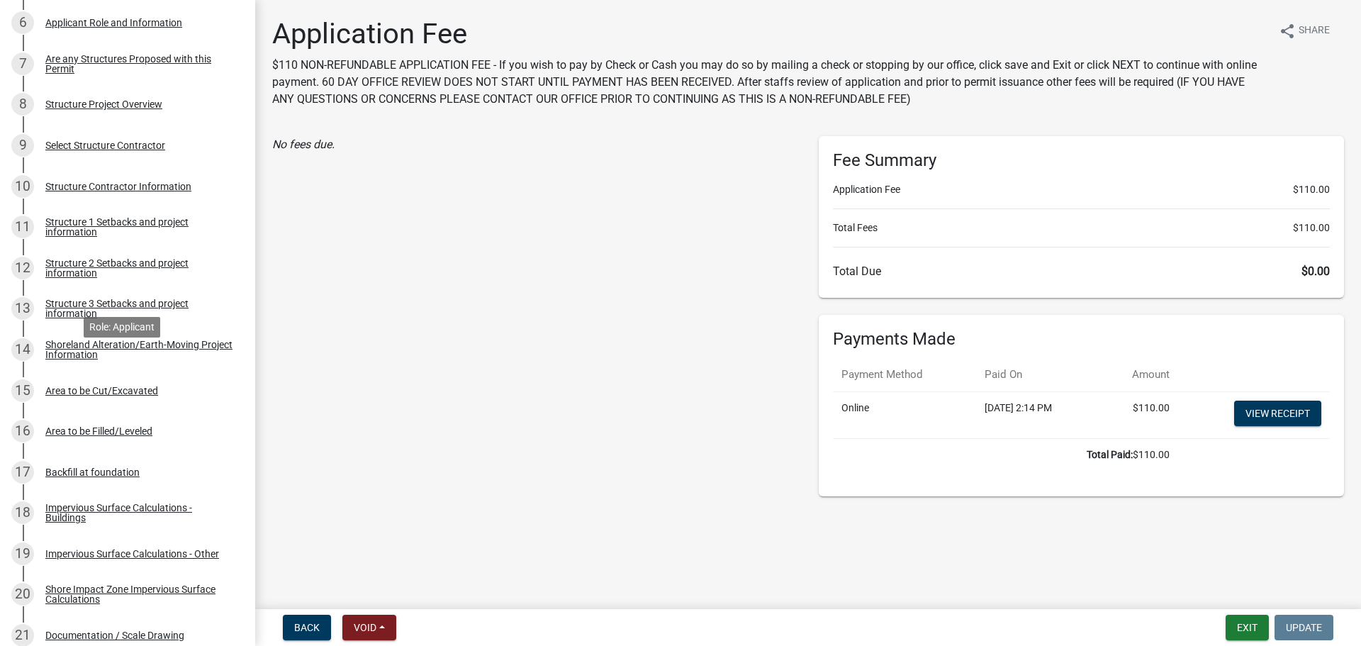
scroll to position [425, 0]
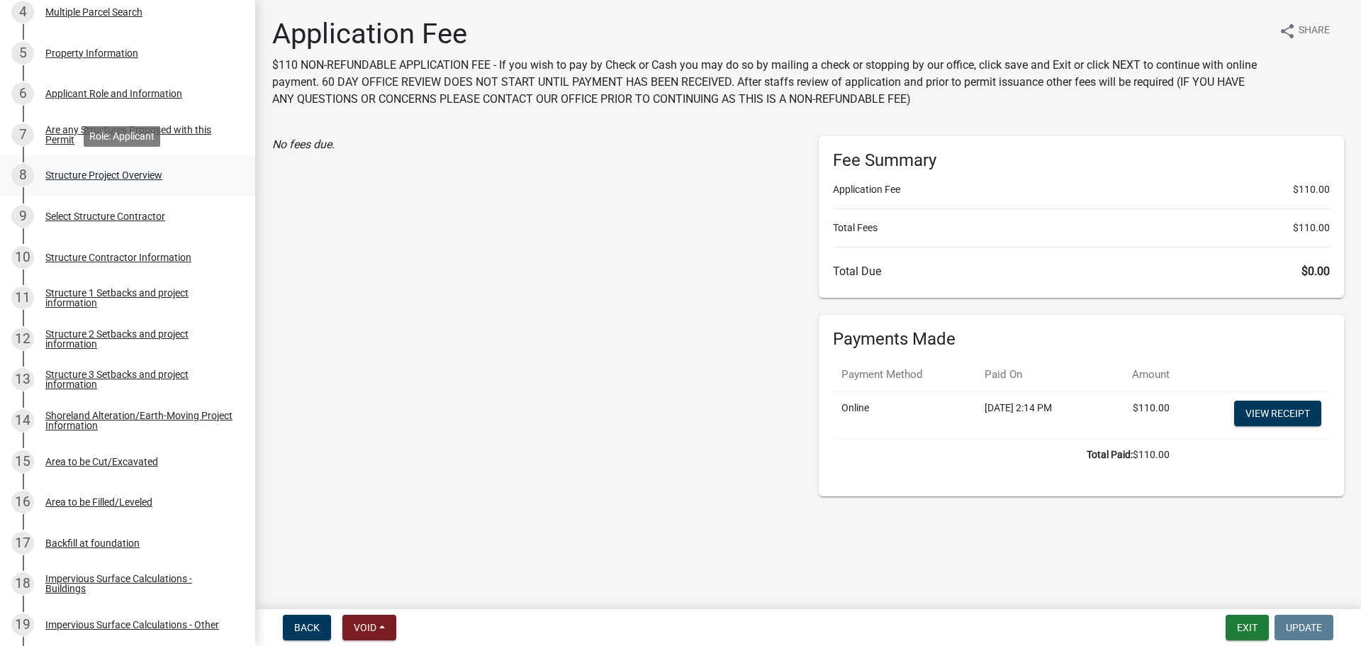
click at [126, 172] on div "Structure Project Overview" at bounding box center [103, 175] width 117 height 10
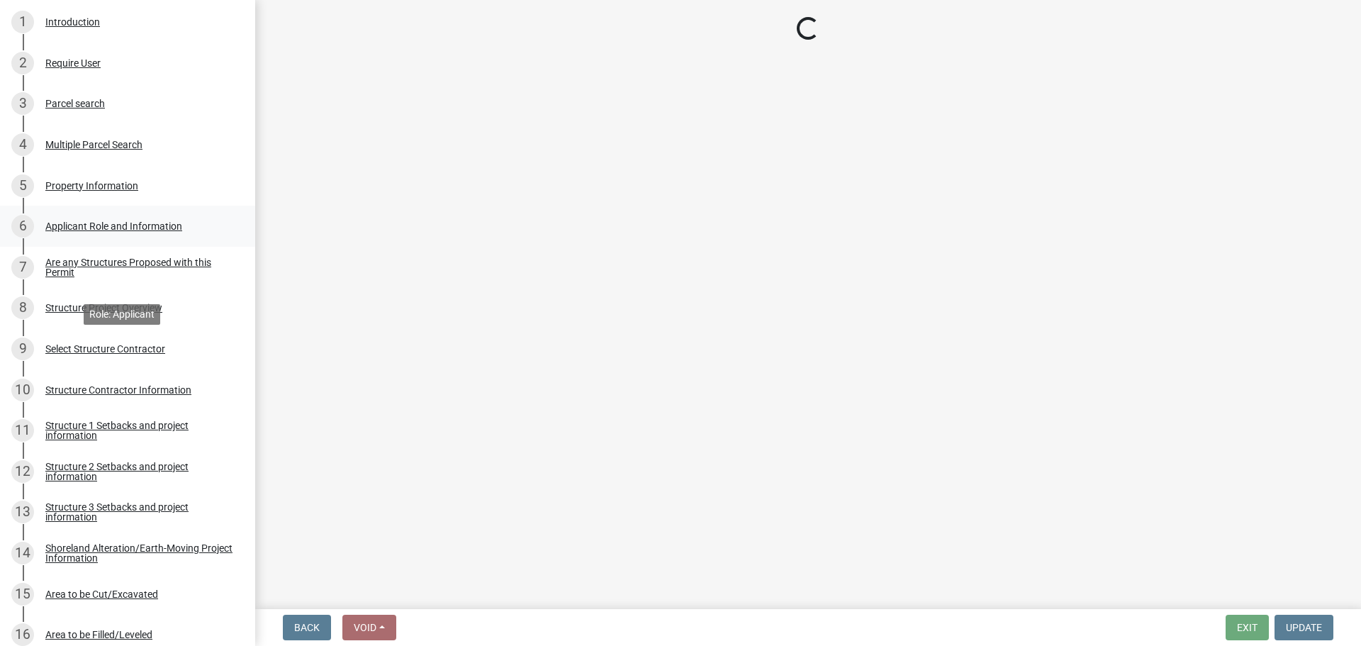
scroll to position [284, 0]
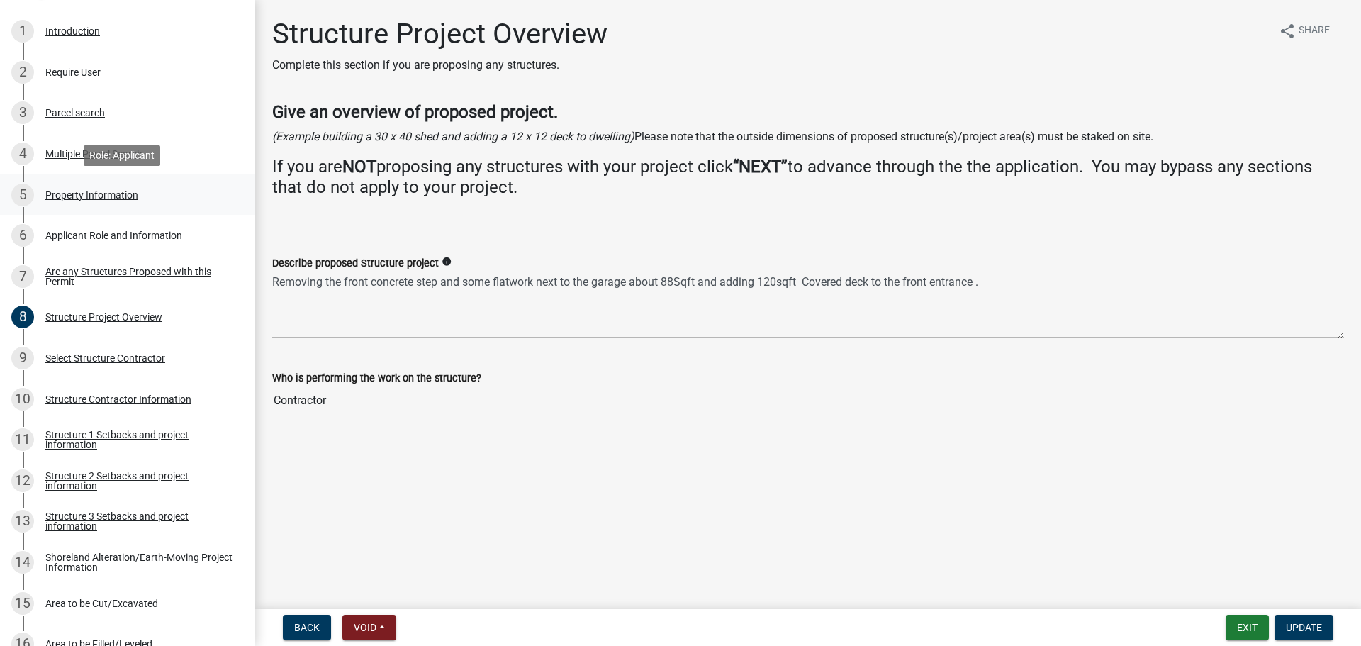
click at [94, 187] on div "5 Property Information" at bounding box center [121, 195] width 221 height 23
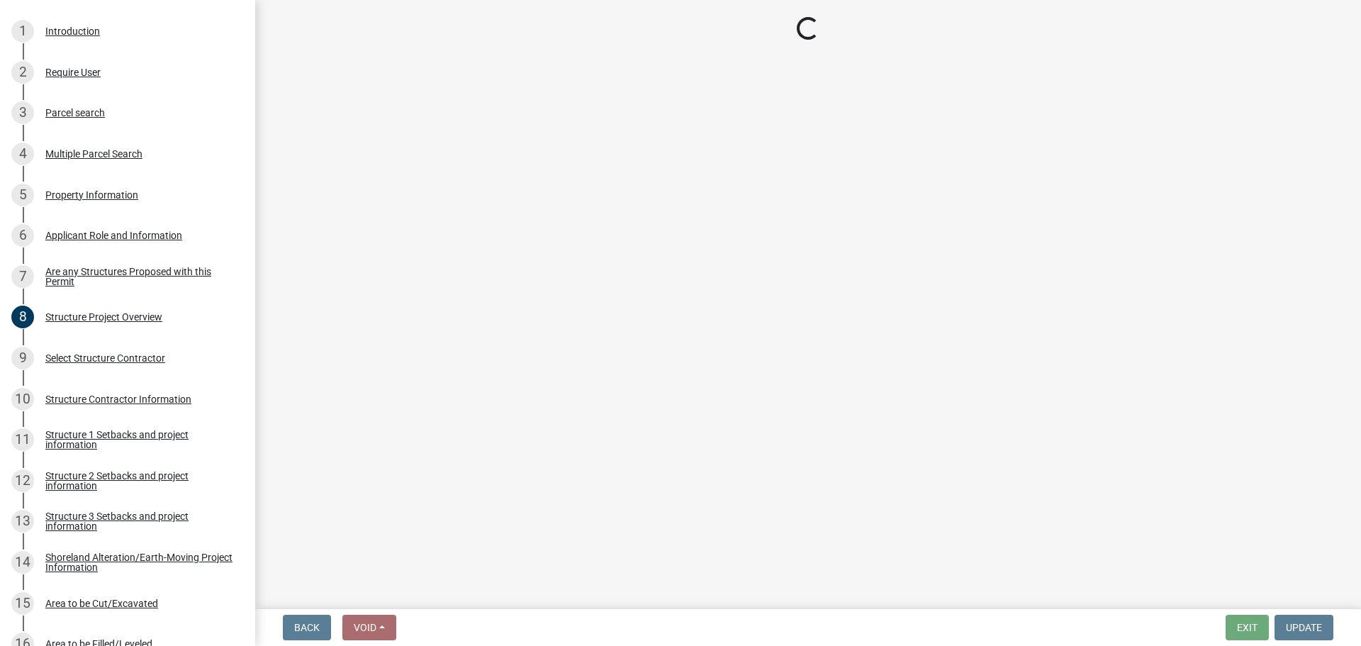
select select "758382b1-a9b7-40fb-b133-d60fa51a6422"
select select "bc95ce3f-9706-43bd-97a5-80c1e912429f"
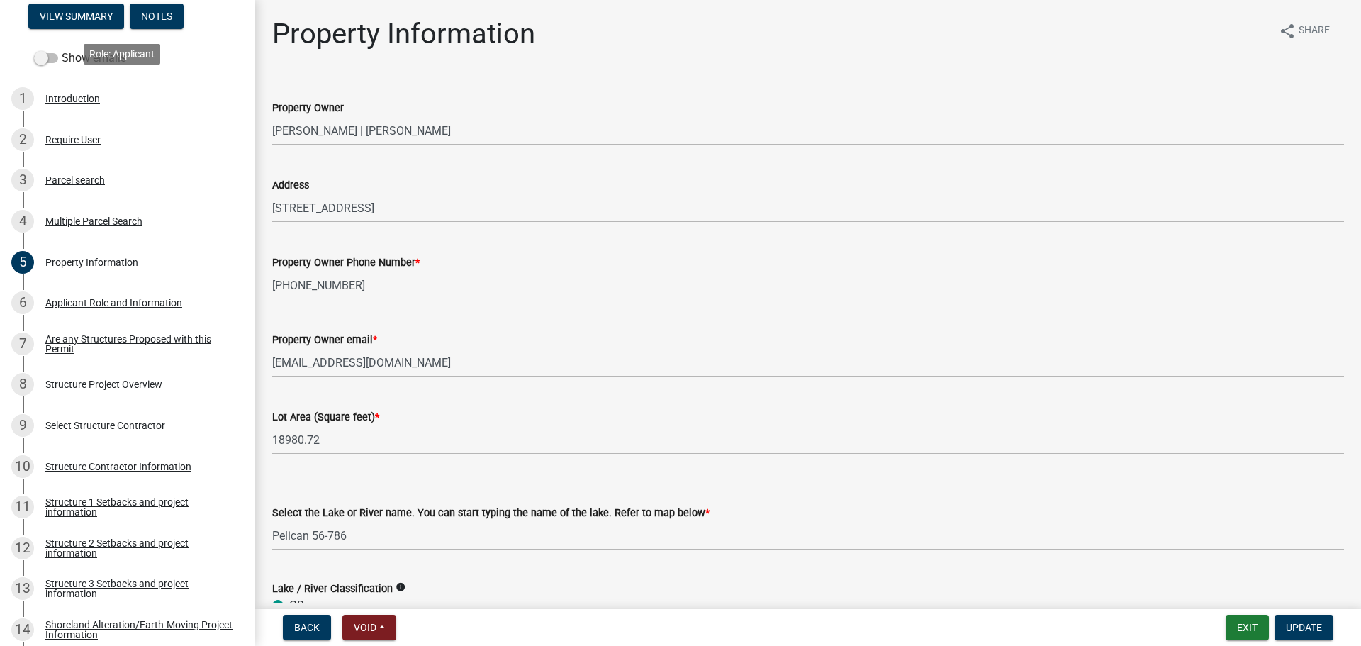
scroll to position [213, 0]
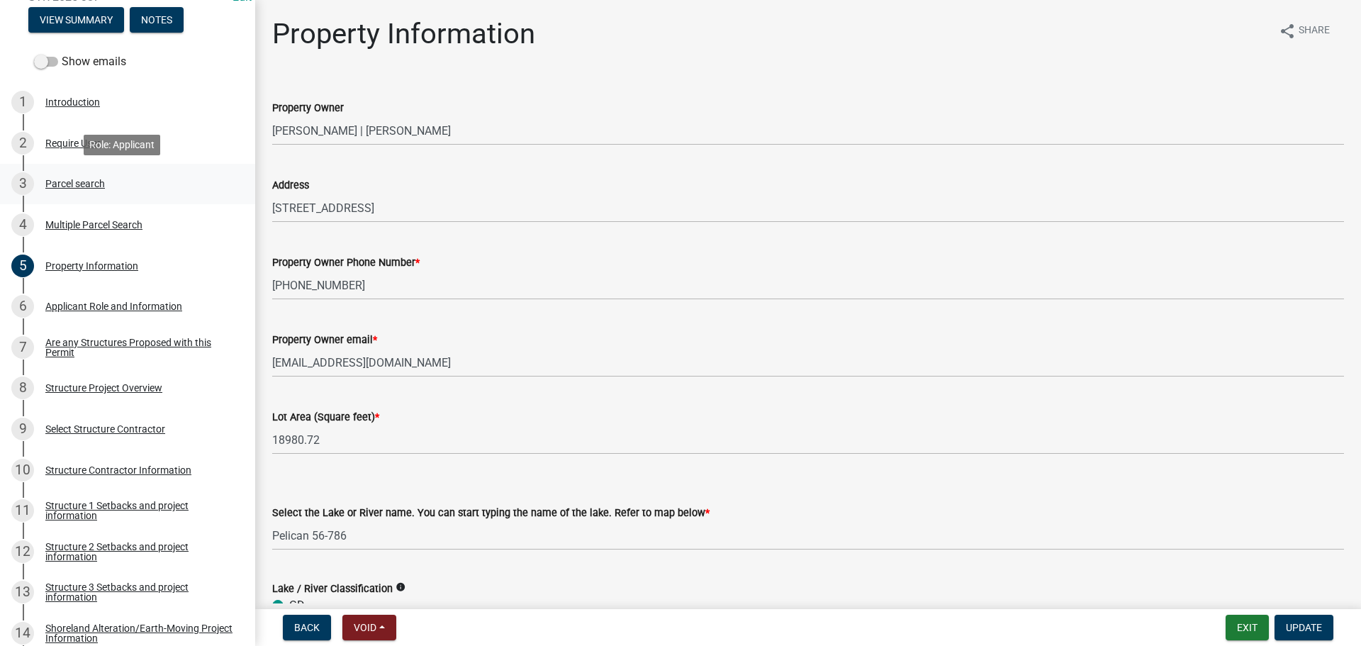
click at [70, 184] on div "Parcel search" at bounding box center [75, 184] width 60 height 10
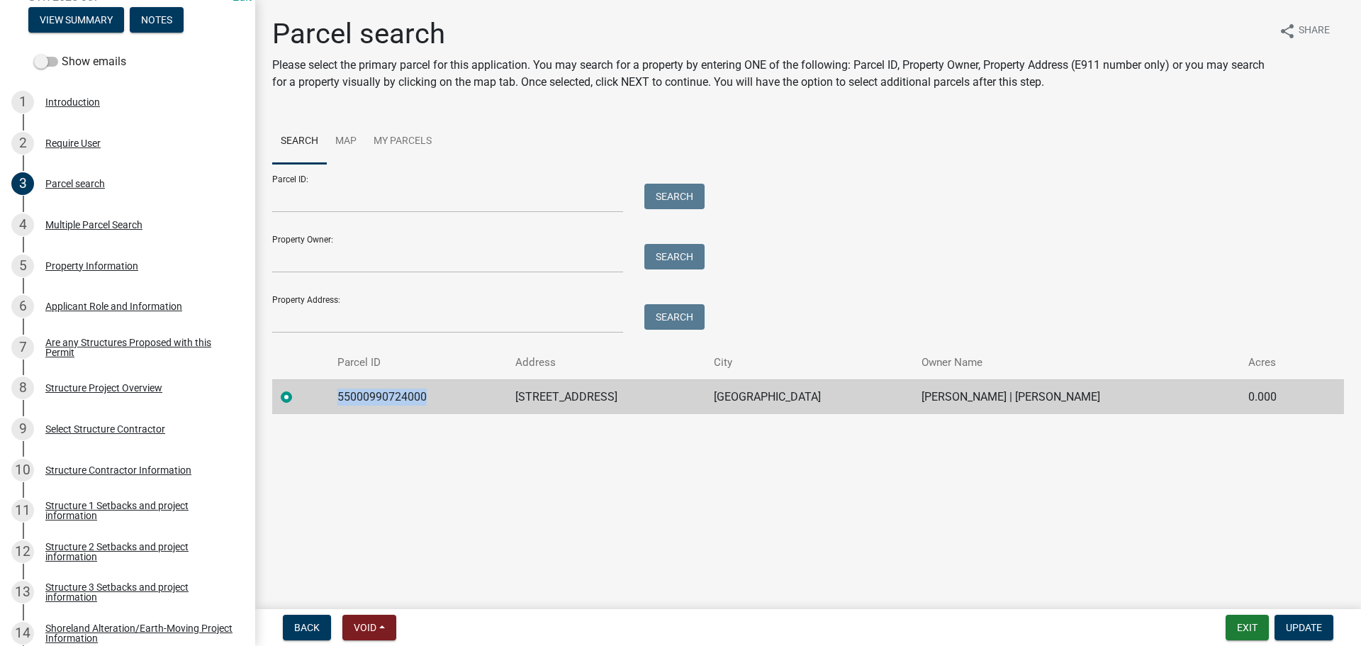
drag, startPoint x: 433, startPoint y: 396, endPoint x: 340, endPoint y: 397, distance: 93.6
click at [340, 397] on td "55000990724000" at bounding box center [418, 396] width 178 height 35
copy td "55000990724000"
click at [130, 383] on div "Structure Project Overview" at bounding box center [103, 388] width 117 height 10
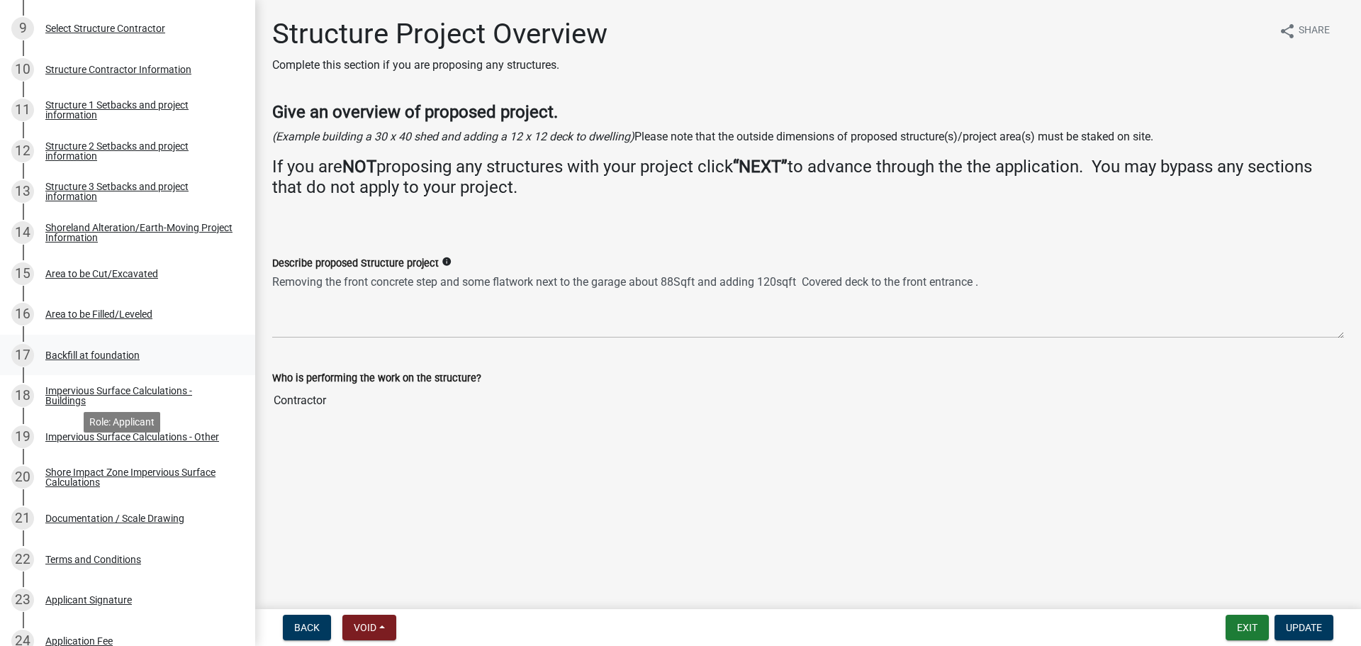
scroll to position [638, 0]
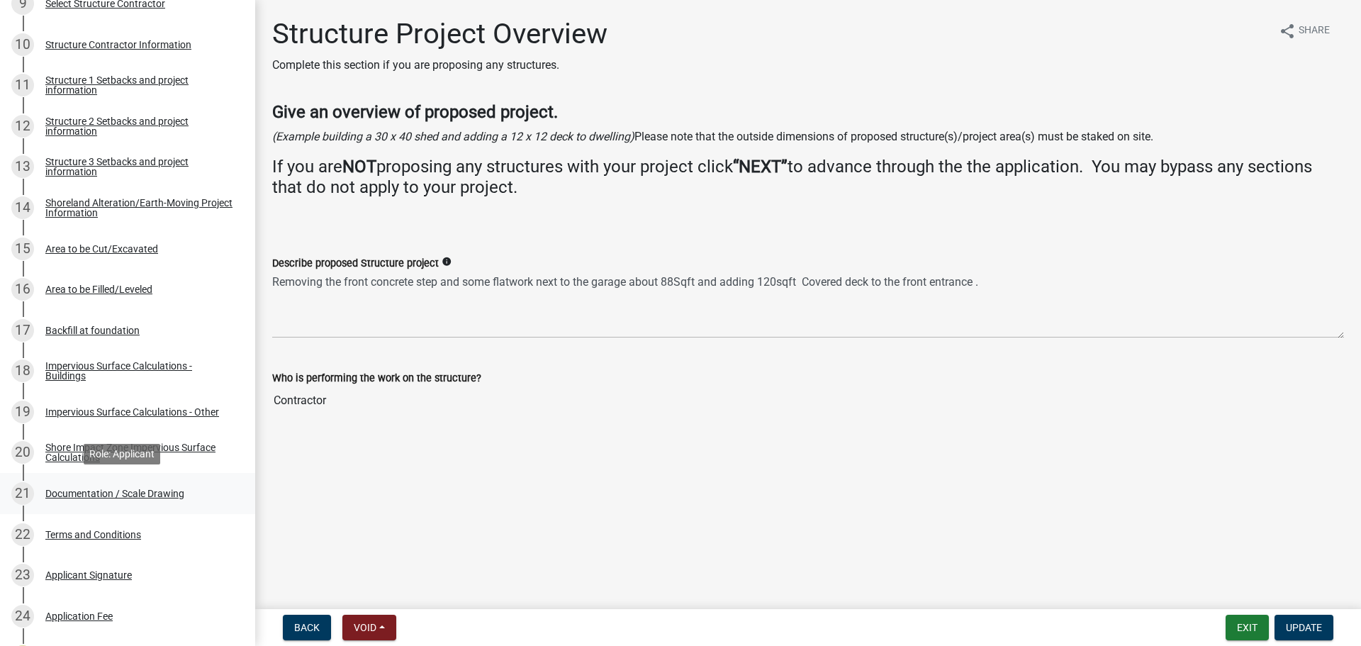
click at [130, 491] on div "Documentation / Scale Drawing" at bounding box center [114, 494] width 139 height 10
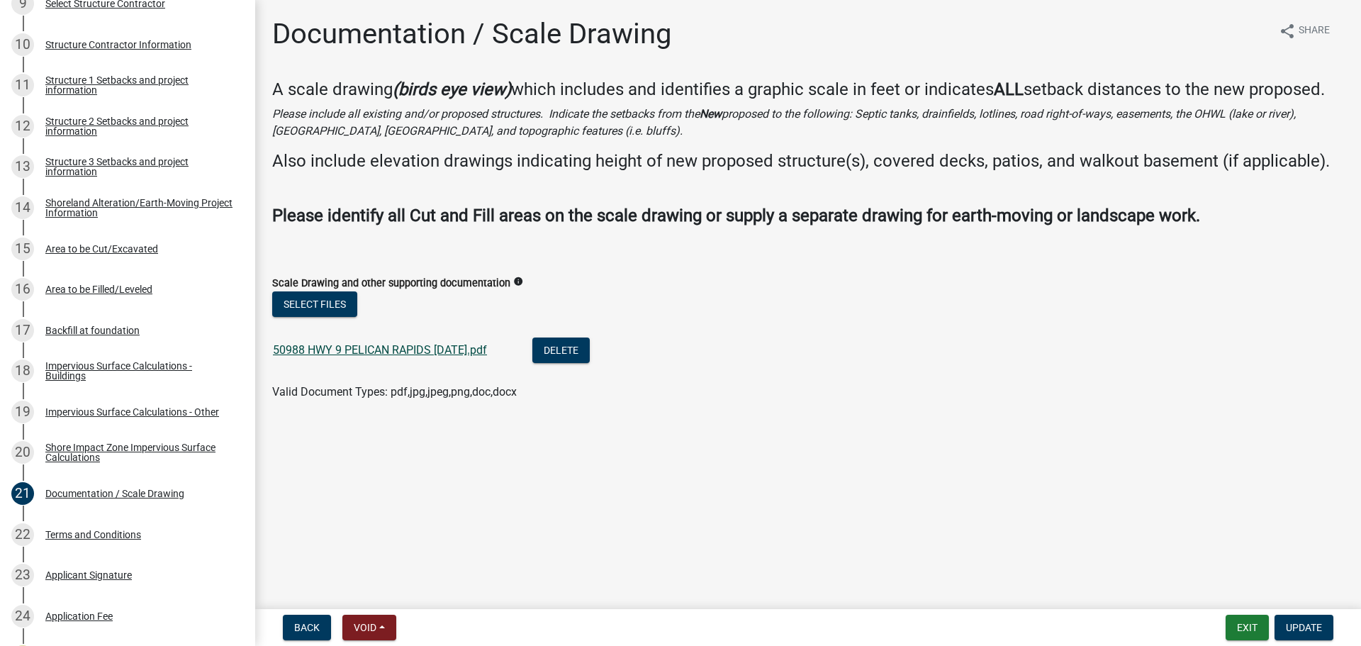
click at [421, 352] on link "50988 HWY 9 PELICAN RAPIDS [DATE].pdf" at bounding box center [380, 349] width 214 height 13
